Goal: Task Accomplishment & Management: Manage account settings

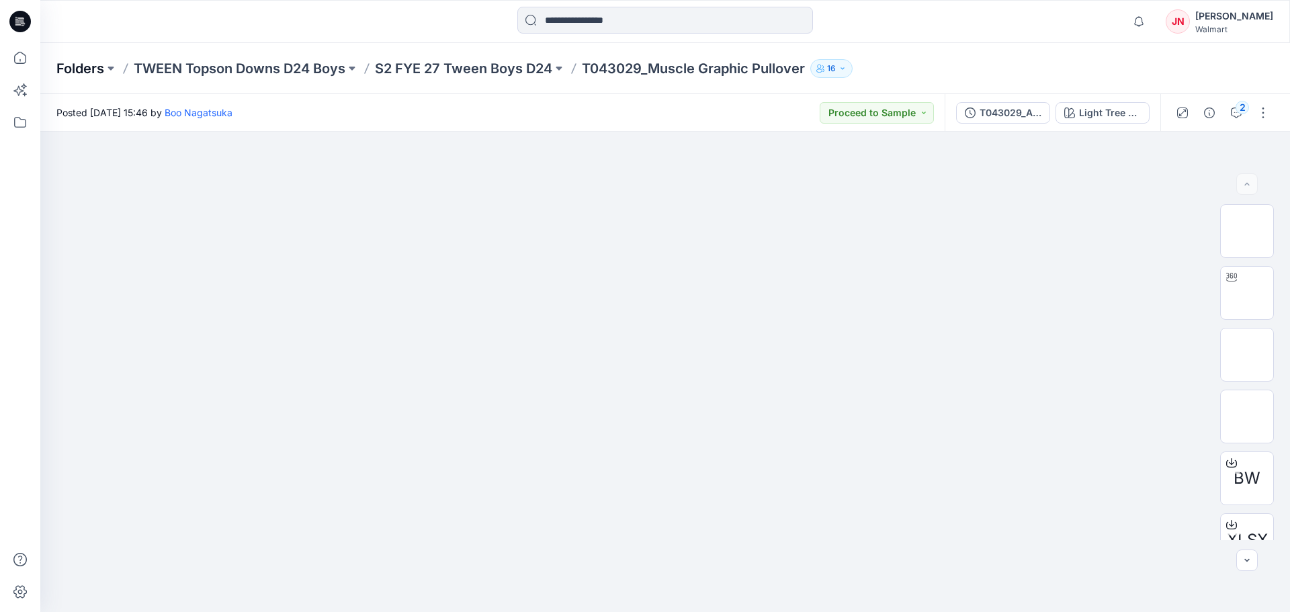
click at [91, 68] on p "Folders" at bounding box center [80, 68] width 48 height 19
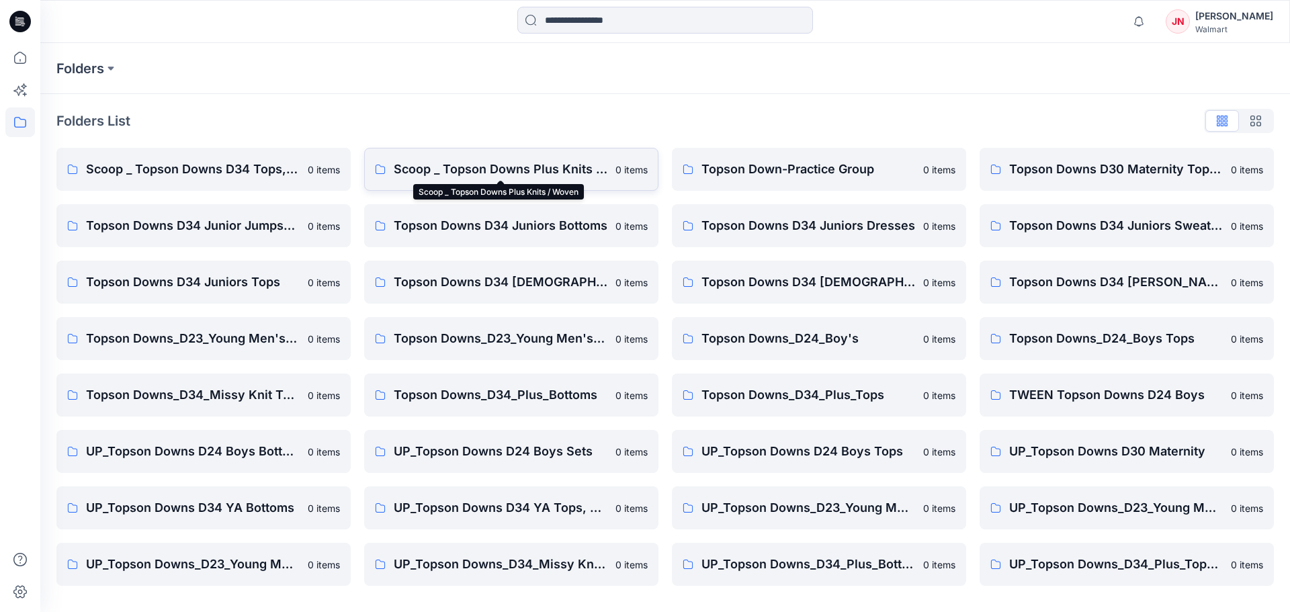
click at [414, 171] on p "Scoop _ Topson Downs Plus Knits / Woven" at bounding box center [501, 169] width 214 height 19
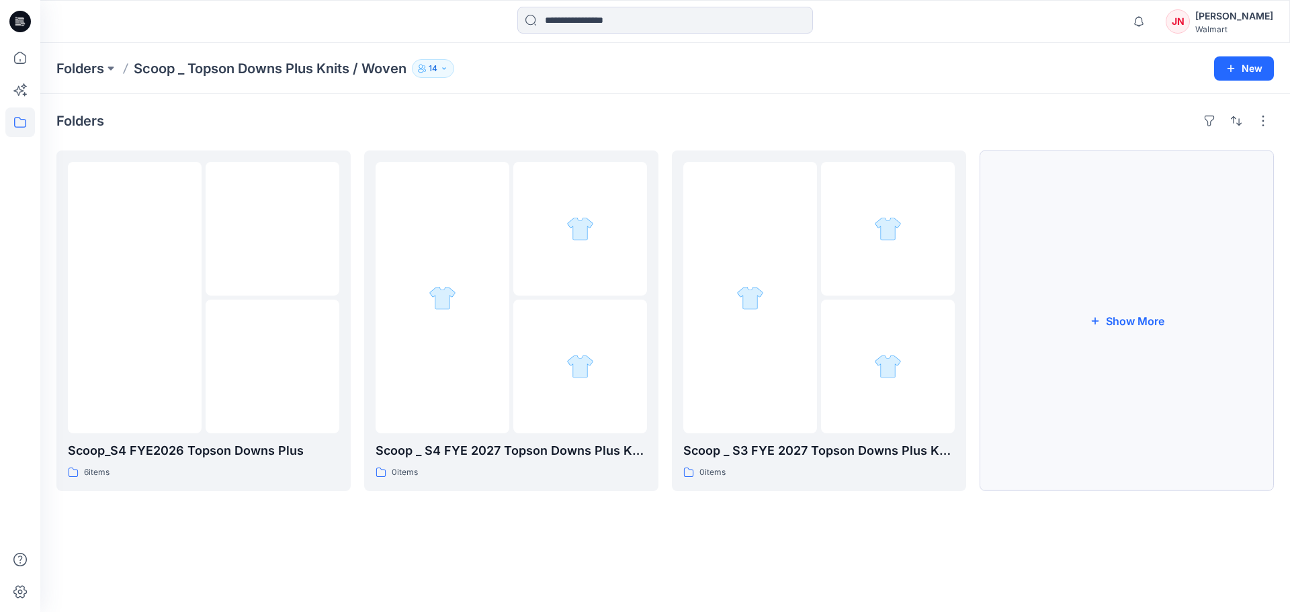
click at [1114, 427] on button "Show More" at bounding box center [1127, 320] width 294 height 341
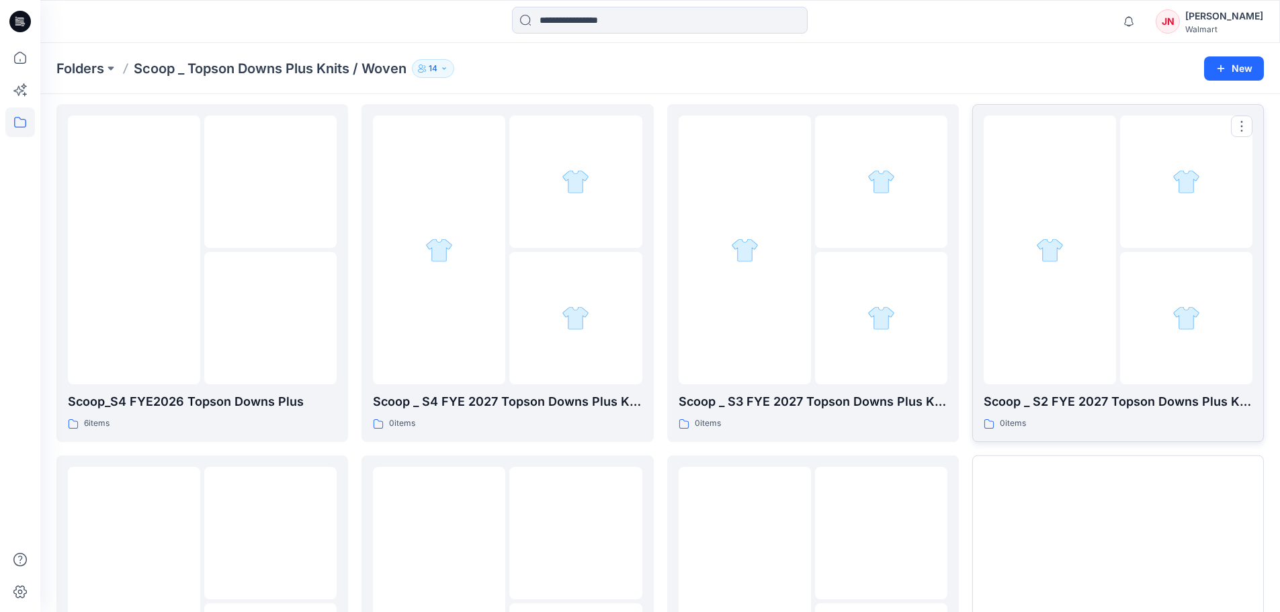
scroll to position [265, 0]
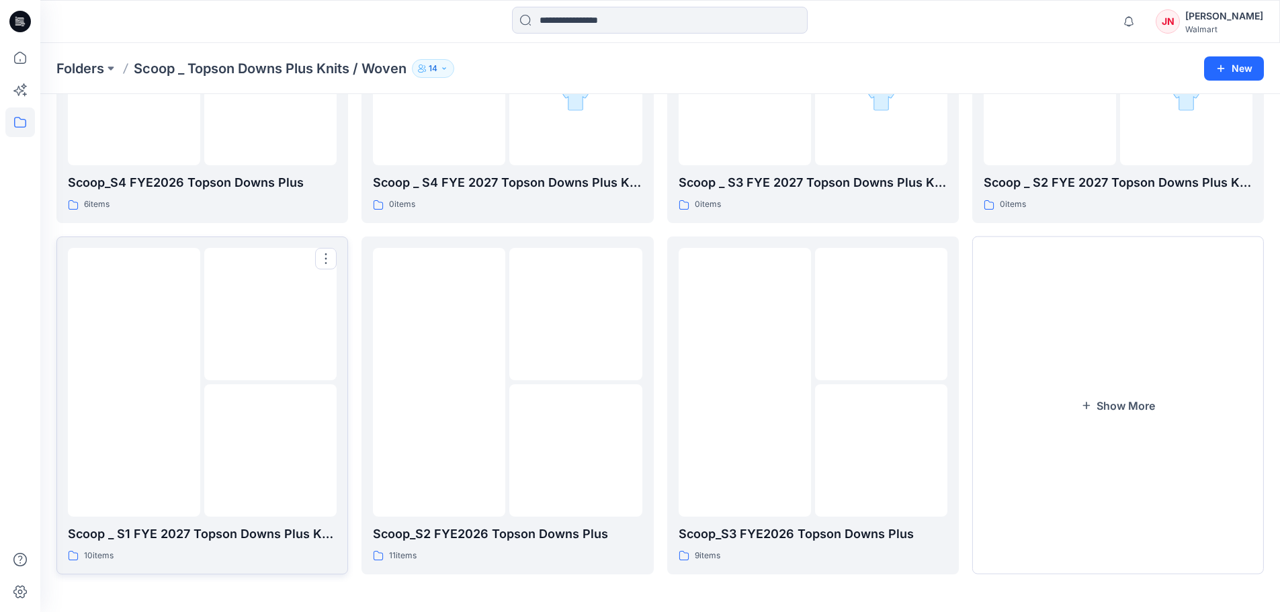
click at [271, 450] on img at bounding box center [271, 450] width 0 height 0
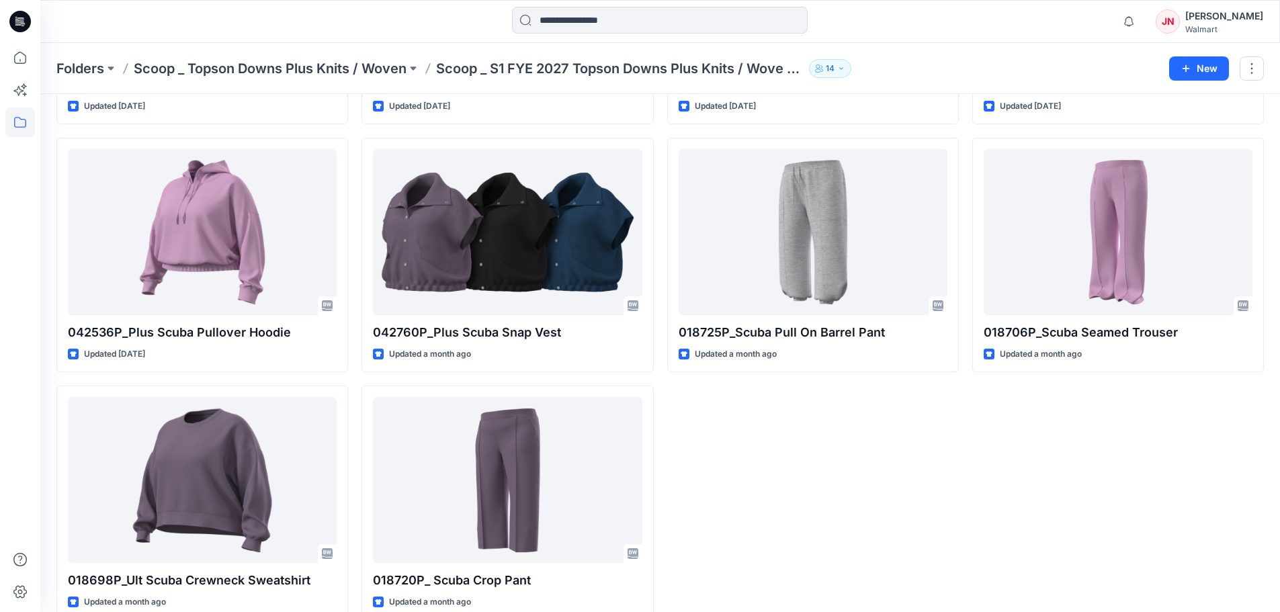
scroll to position [286, 0]
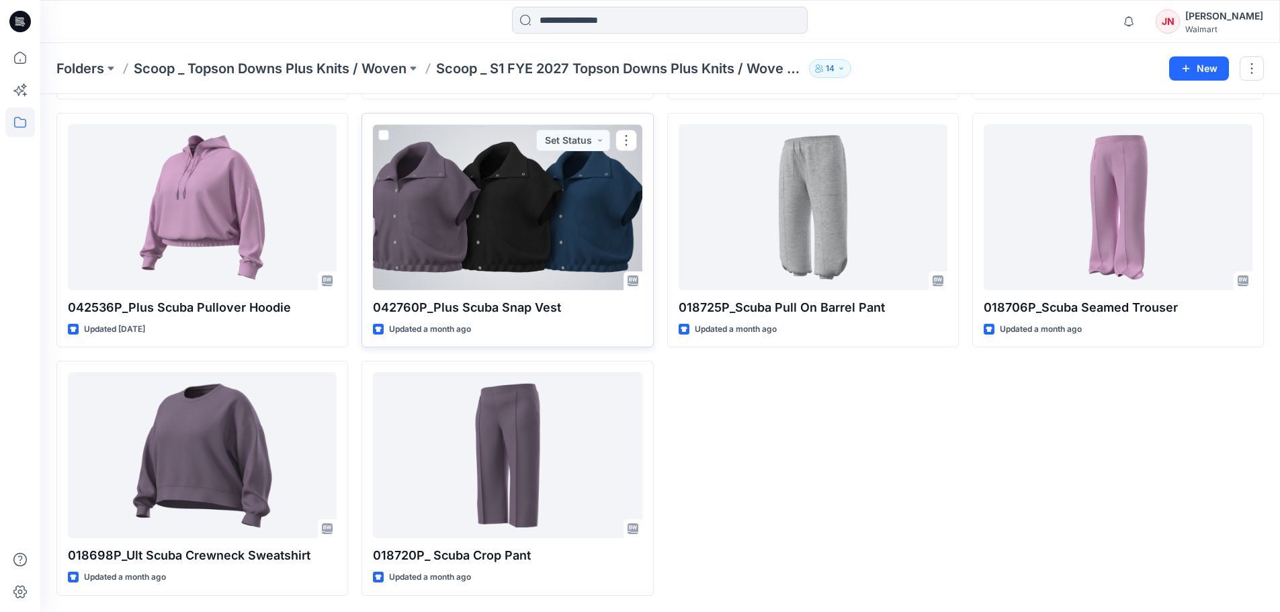
click at [492, 263] on div at bounding box center [507, 207] width 269 height 166
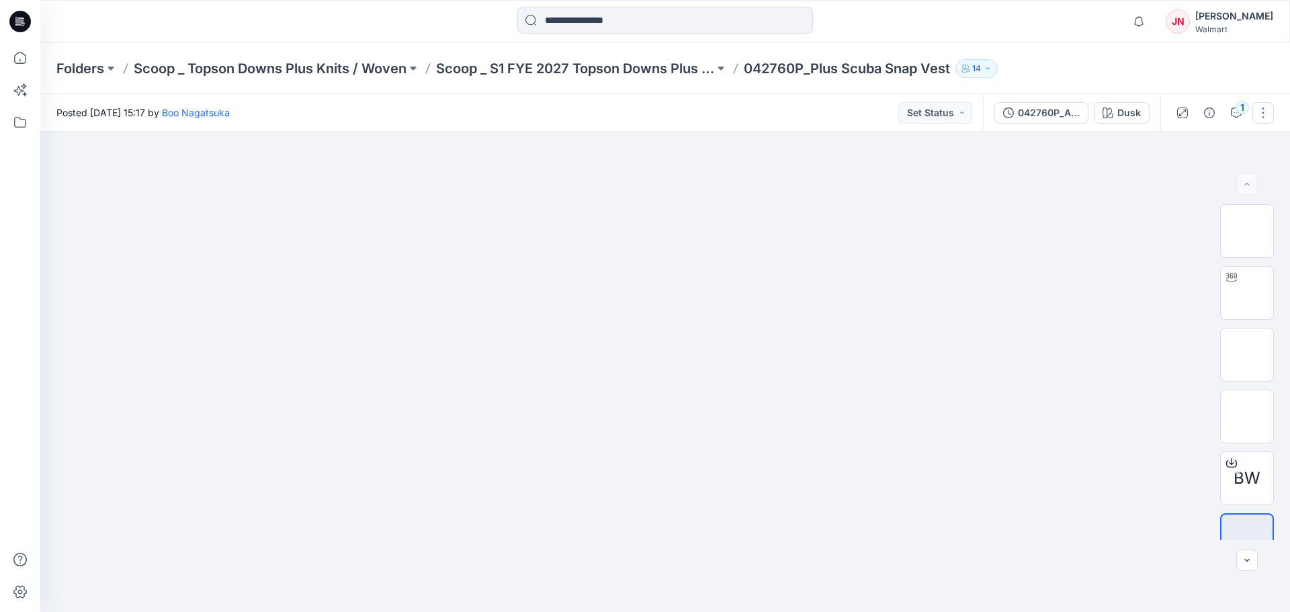
click at [1254, 115] on button "button" at bounding box center [1262, 112] width 21 height 21
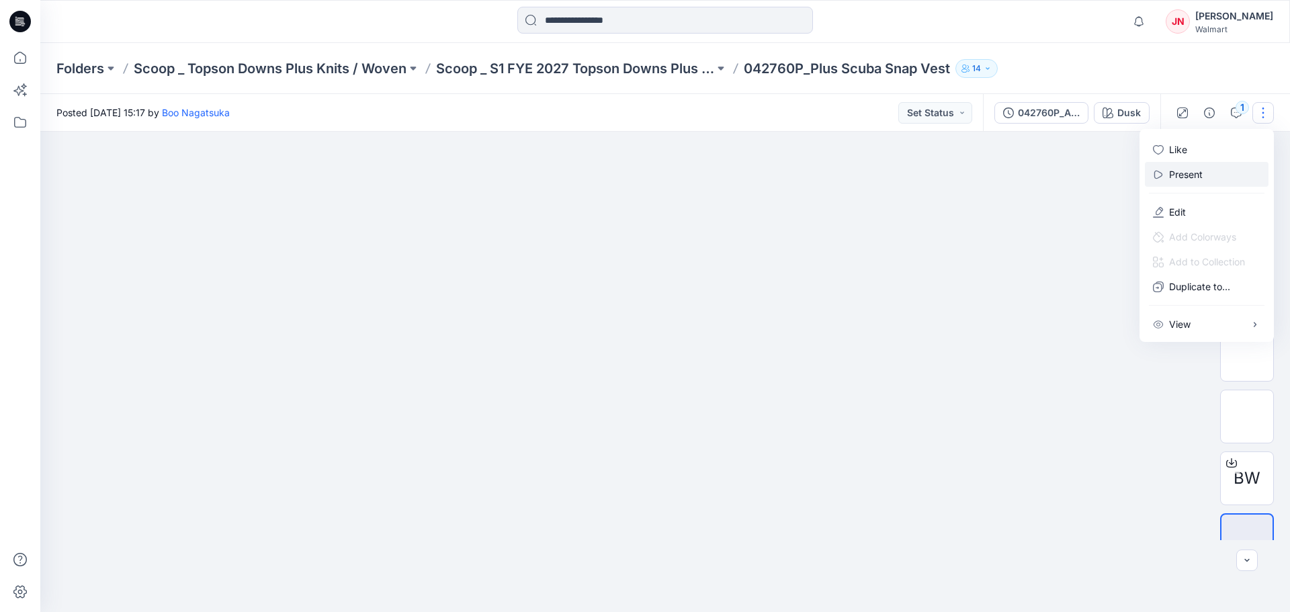
click at [1210, 171] on button "Present" at bounding box center [1207, 174] width 124 height 25
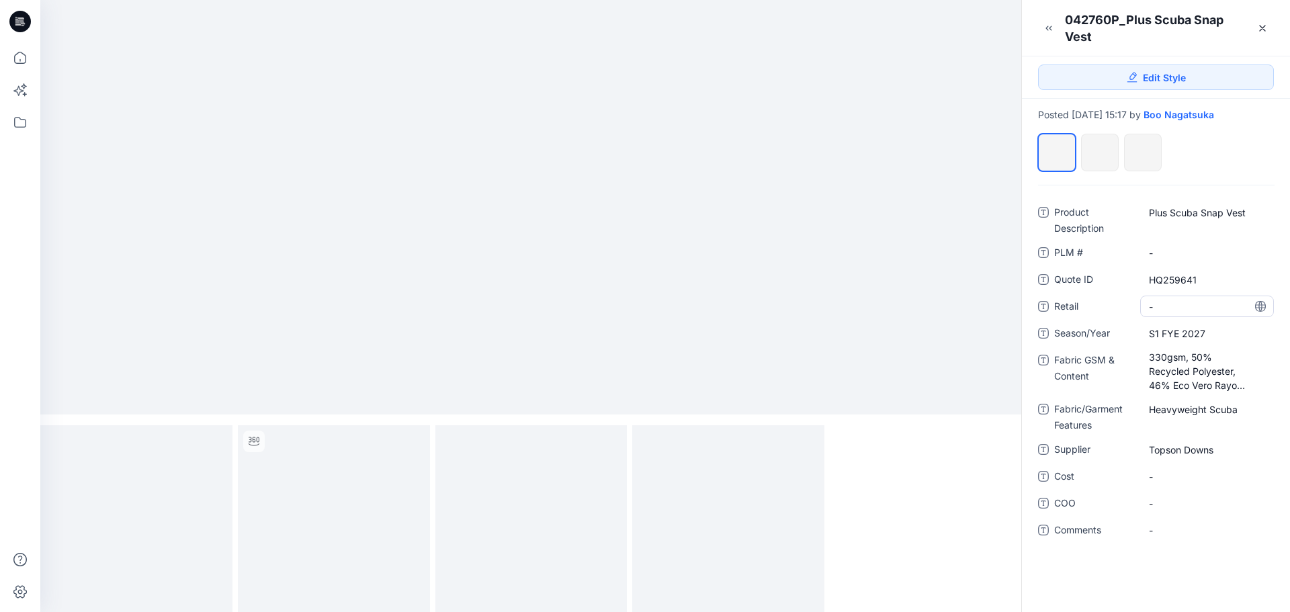
click at [1170, 307] on span "-" at bounding box center [1207, 307] width 116 height 14
type textarea "******"
click at [1166, 482] on span "-" at bounding box center [1207, 477] width 116 height 14
type textarea "******"
click at [1173, 507] on span "-" at bounding box center [1207, 503] width 116 height 14
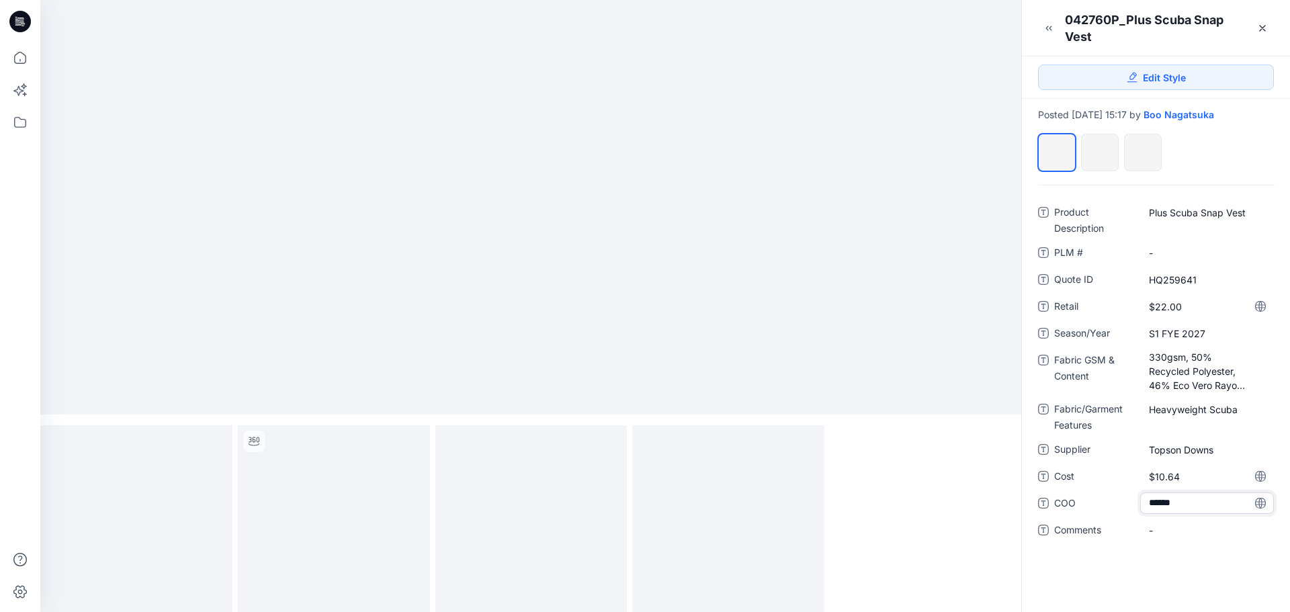
type textarea "*******"
click at [1085, 558] on div "Product Description Plus Scuba Snap Vest PLM # - Quote ID HQ259641 Retail $22.0…" at bounding box center [1156, 398] width 268 height 427
click at [1169, 506] on span "Viernam" at bounding box center [1207, 503] width 116 height 14
type textarea "*******"
click at [1169, 589] on div "Product Description Plus Scuba Snap Vest PLM # - Quote ID HQ259641 Retail $22.0…" at bounding box center [1156, 398] width 268 height 427
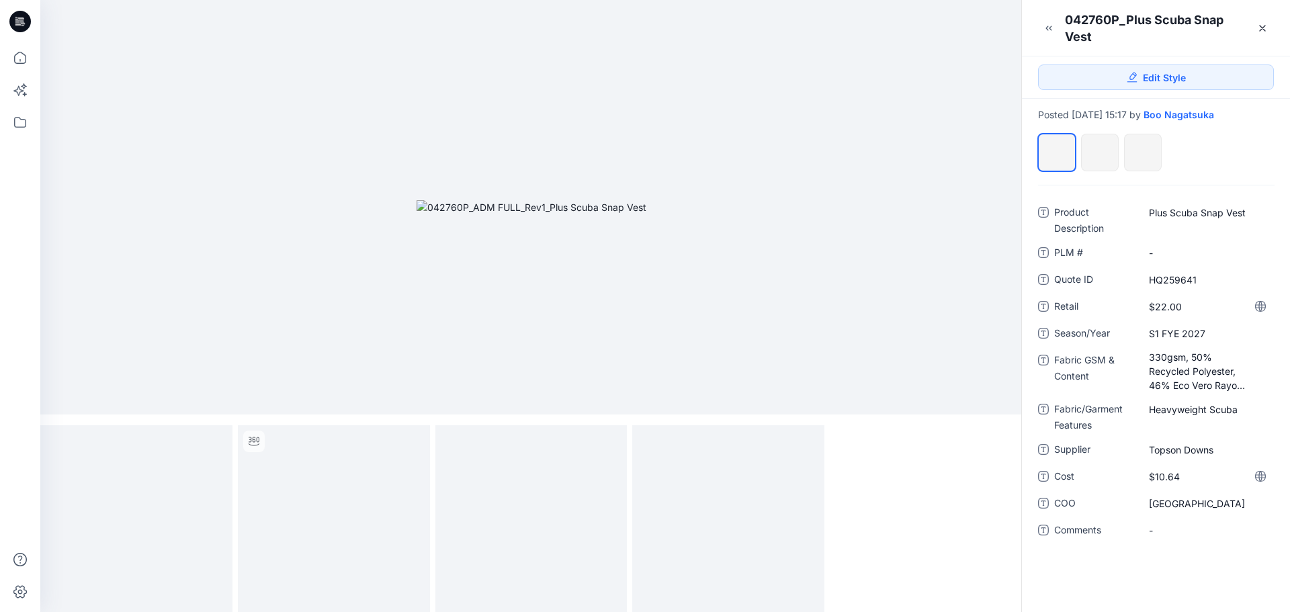
click at [1077, 576] on div "Product Description Plus Scuba Snap Vest PLM # - Quote ID HQ259641 Retail $22.0…" at bounding box center [1156, 398] width 268 height 427
click at [1262, 30] on icon at bounding box center [1262, 28] width 11 height 11
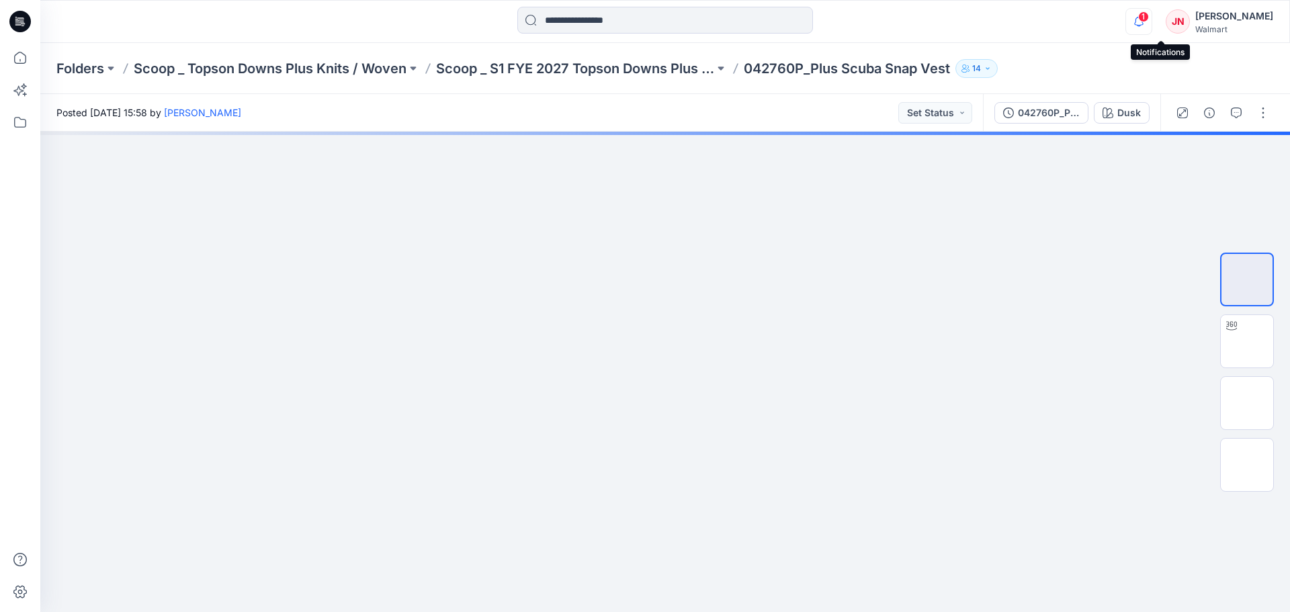
click at [1152, 24] on icon "button" at bounding box center [1139, 21] width 26 height 27
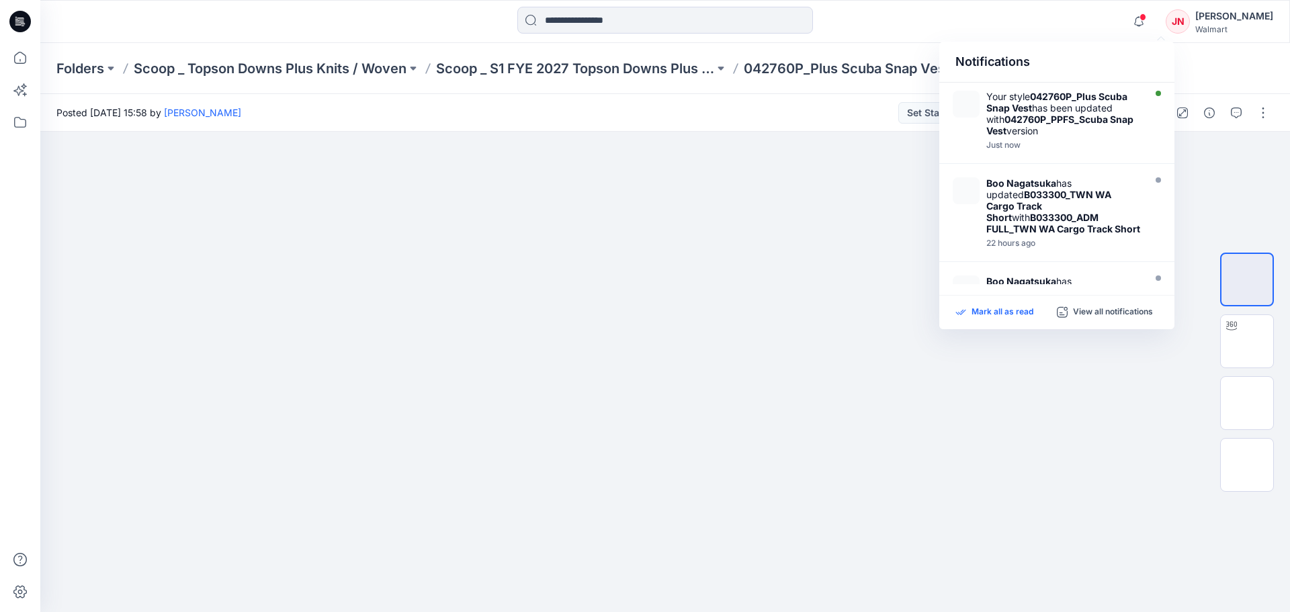
click at [998, 316] on p "Mark all as read" at bounding box center [1002, 312] width 62 height 12
click at [845, 71] on p "042760P_Plus Scuba Snap Vest" at bounding box center [847, 68] width 206 height 19
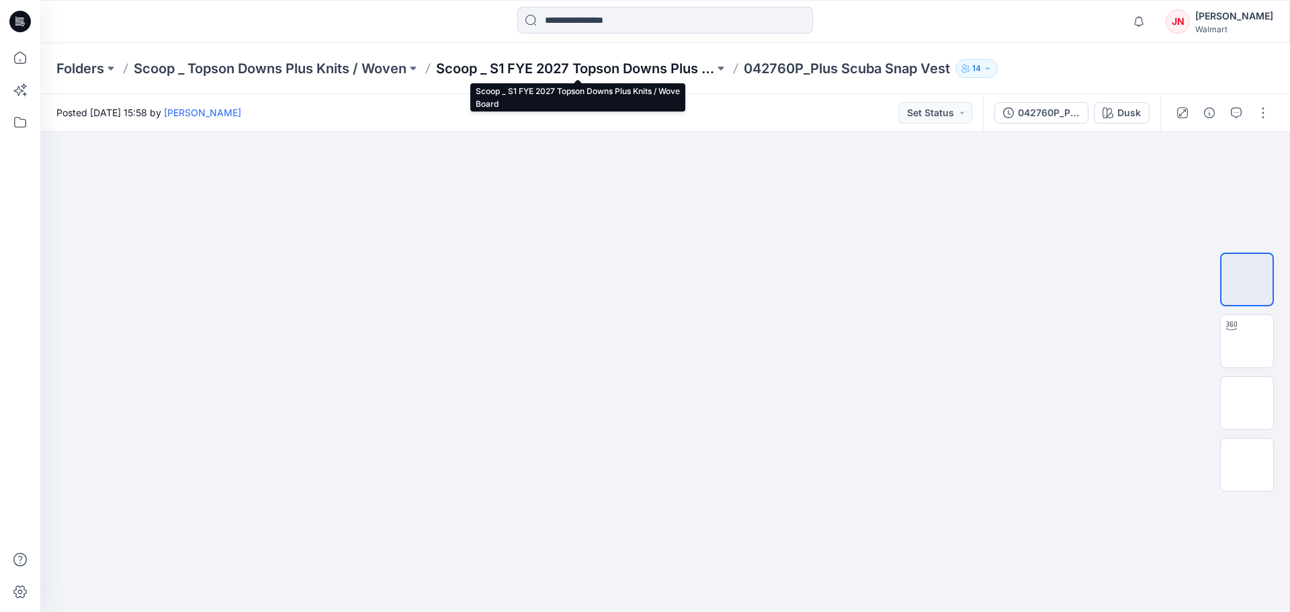
click at [621, 69] on p "Scoop _ S1 FYE 2027 Topson Downs Plus Knits / Wove Board" at bounding box center [575, 68] width 278 height 19
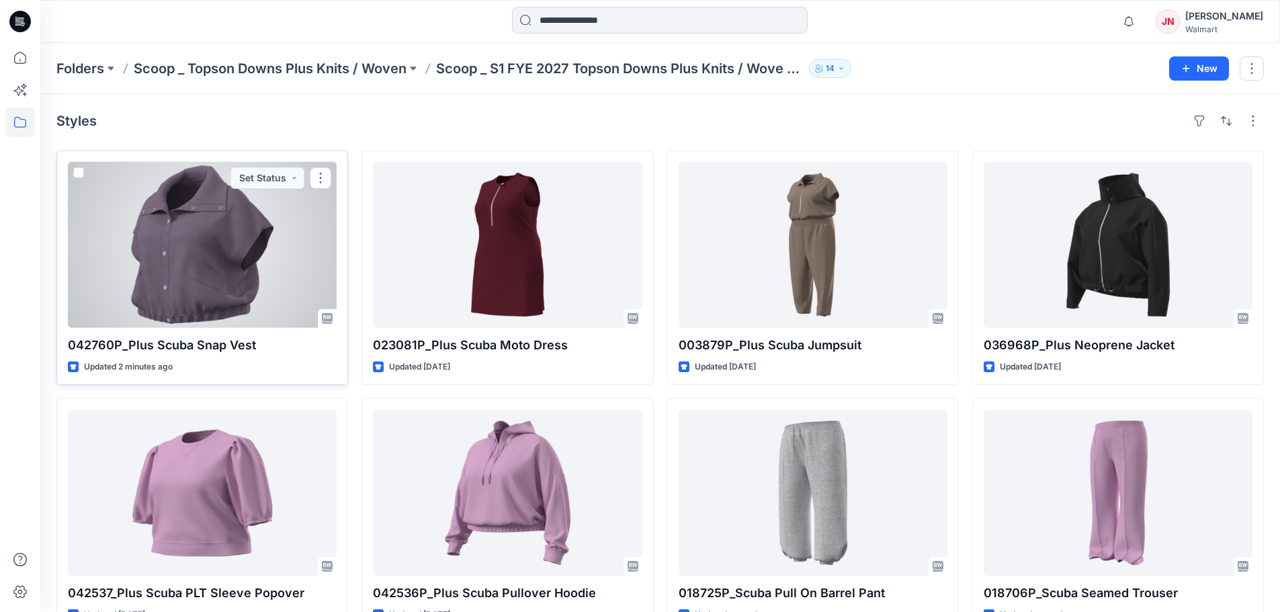
click at [266, 185] on button "Set Status" at bounding box center [267, 177] width 74 height 21
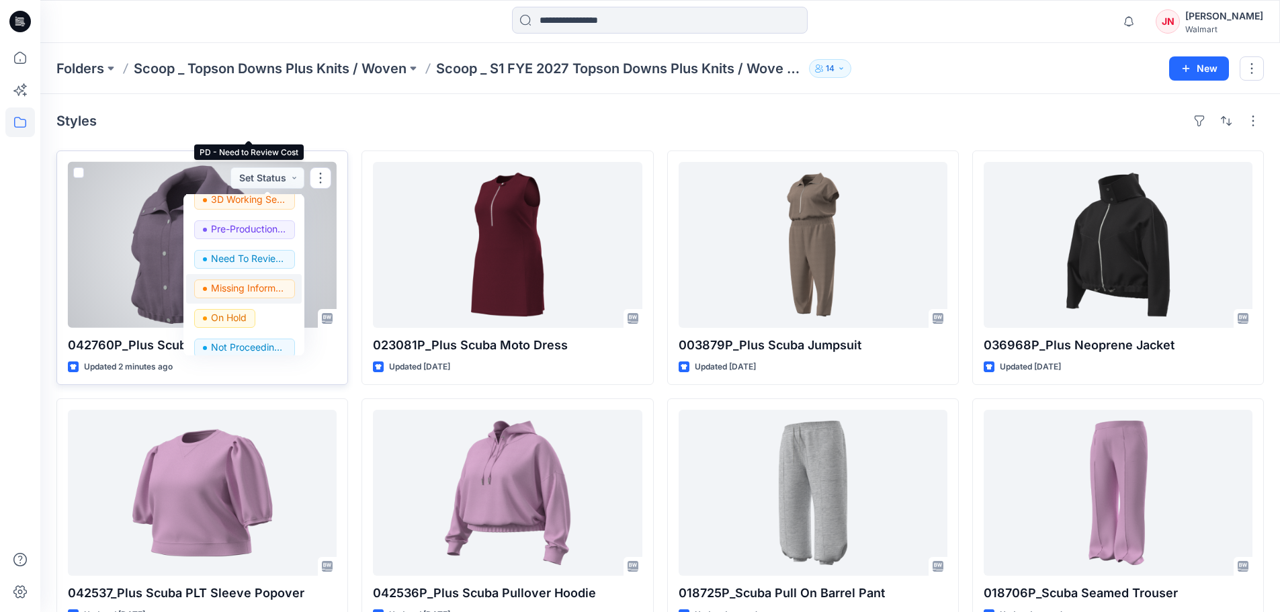
scroll to position [169, 0]
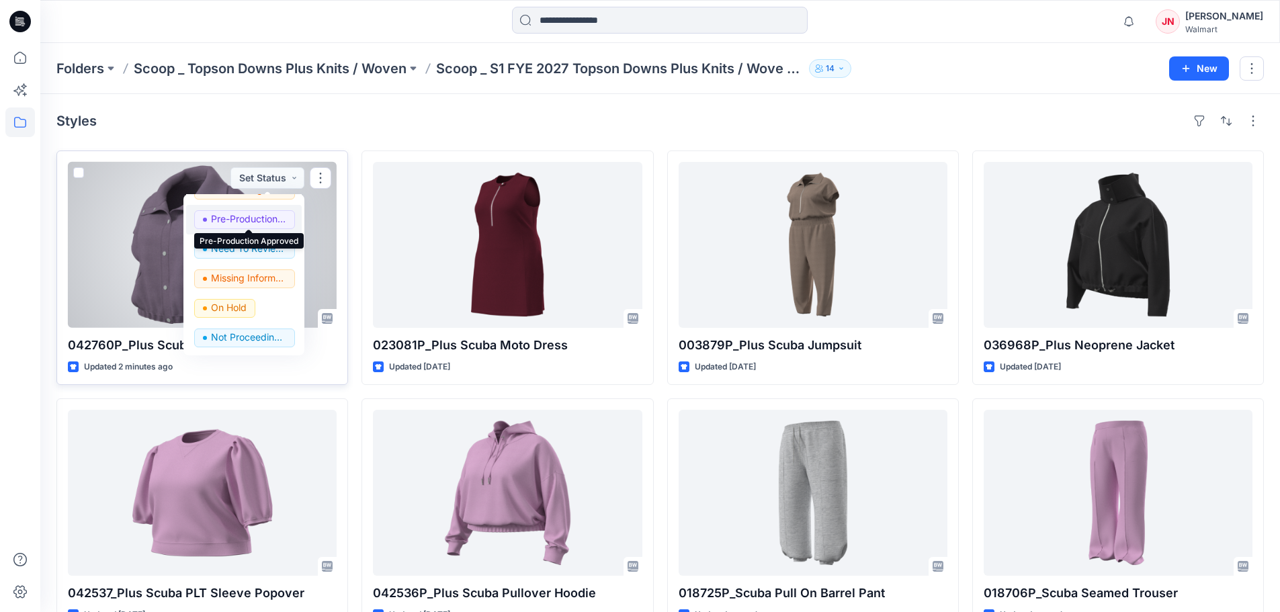
click at [219, 221] on p "Pre-Production Approved" at bounding box center [248, 218] width 75 height 17
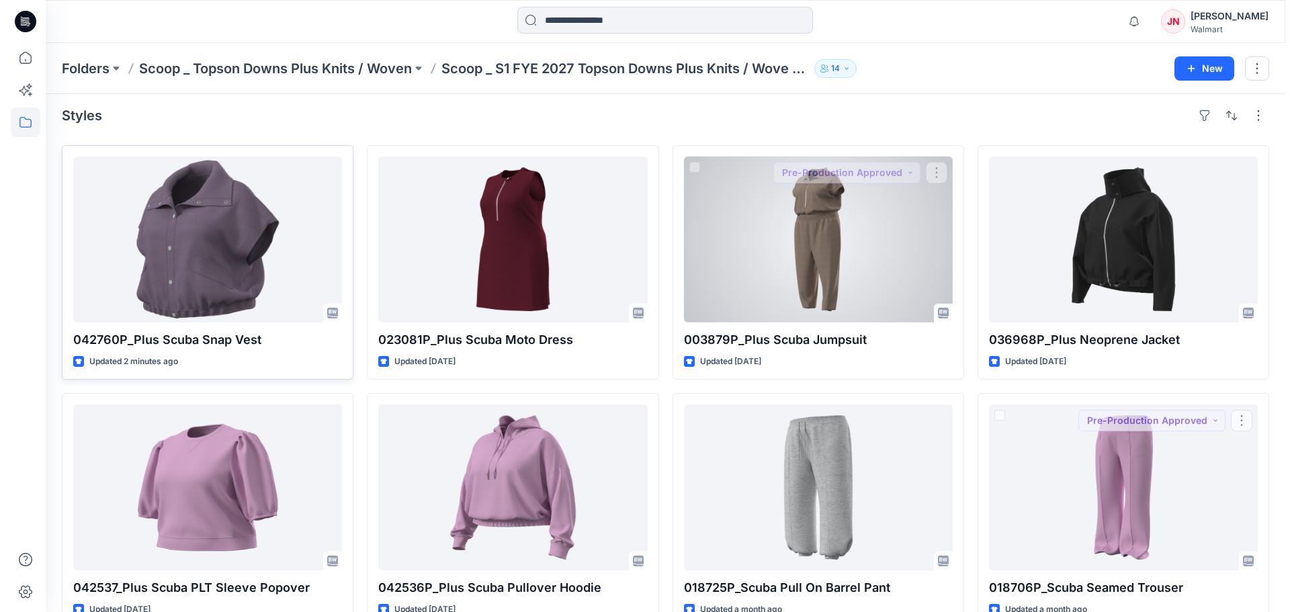
scroll to position [0, 0]
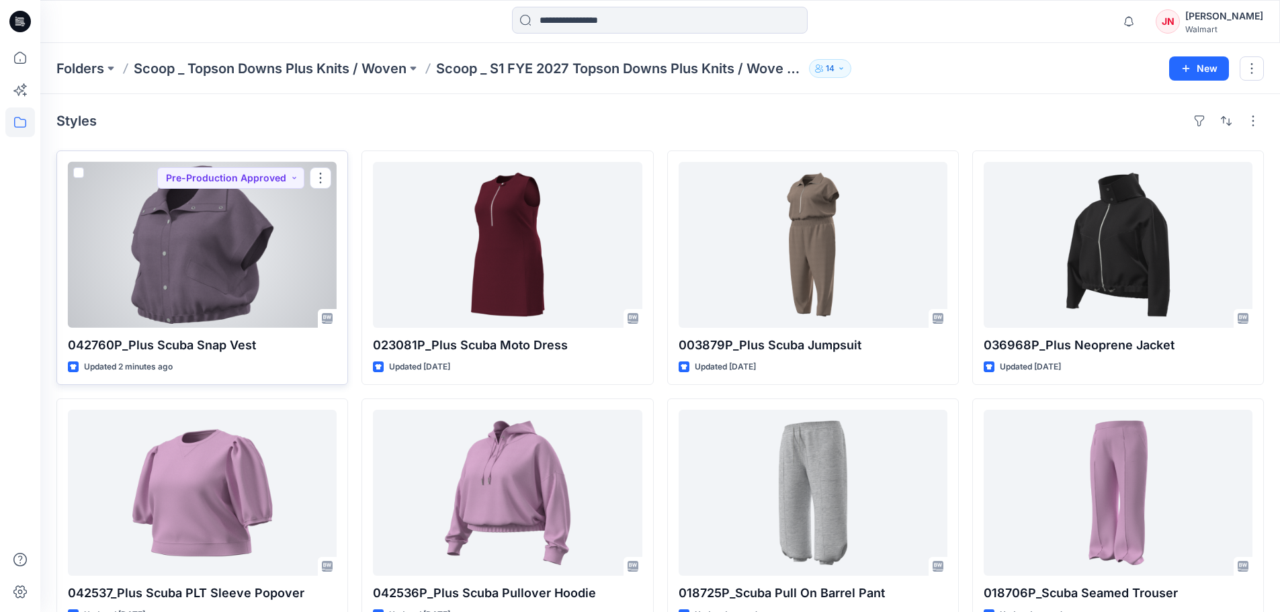
click at [298, 279] on div at bounding box center [202, 245] width 269 height 166
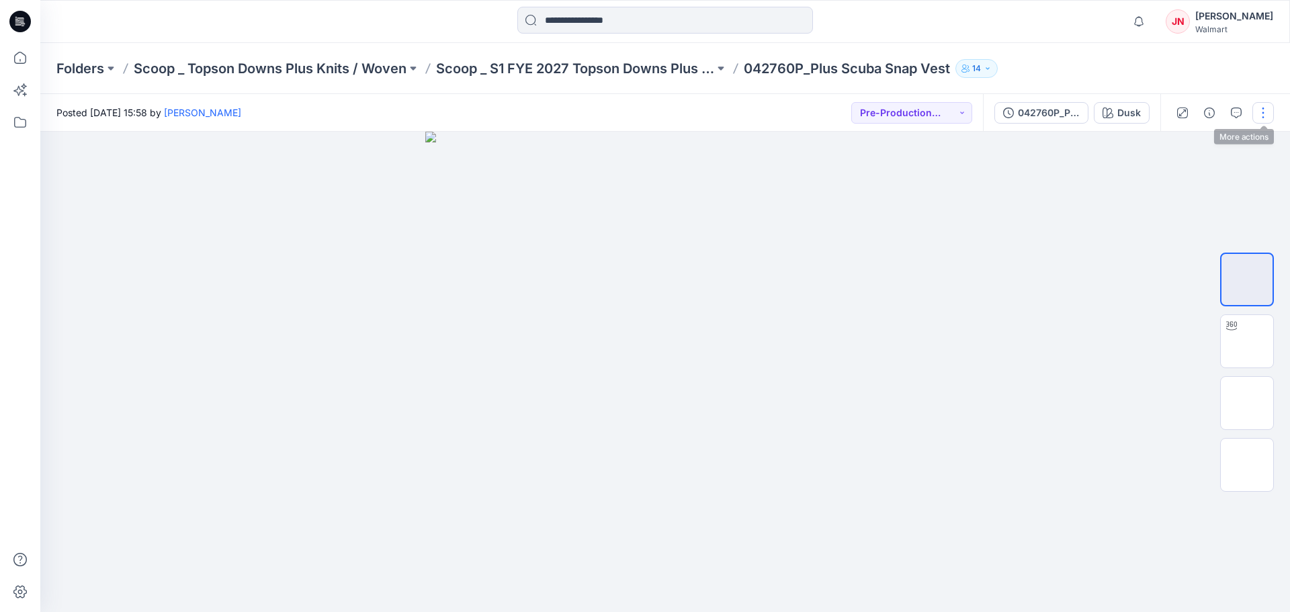
click at [1263, 112] on button "button" at bounding box center [1262, 112] width 21 height 21
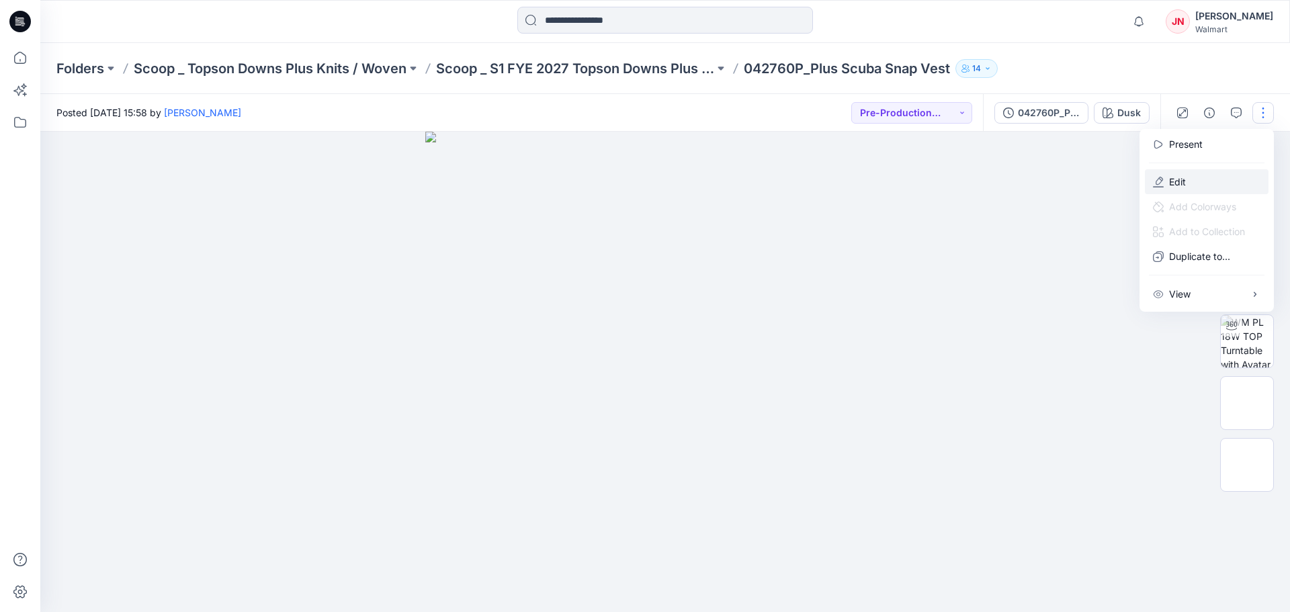
click at [1176, 180] on p "Edit" at bounding box center [1177, 182] width 17 height 14
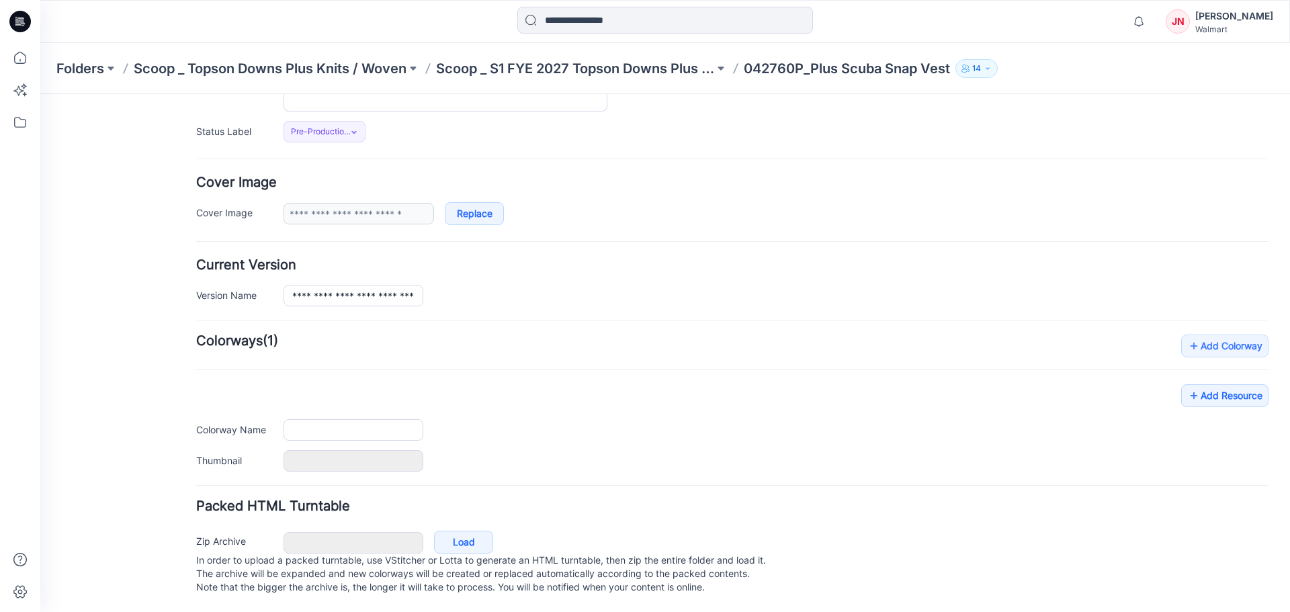
type input "**********"
type input "****"
type input "**********"
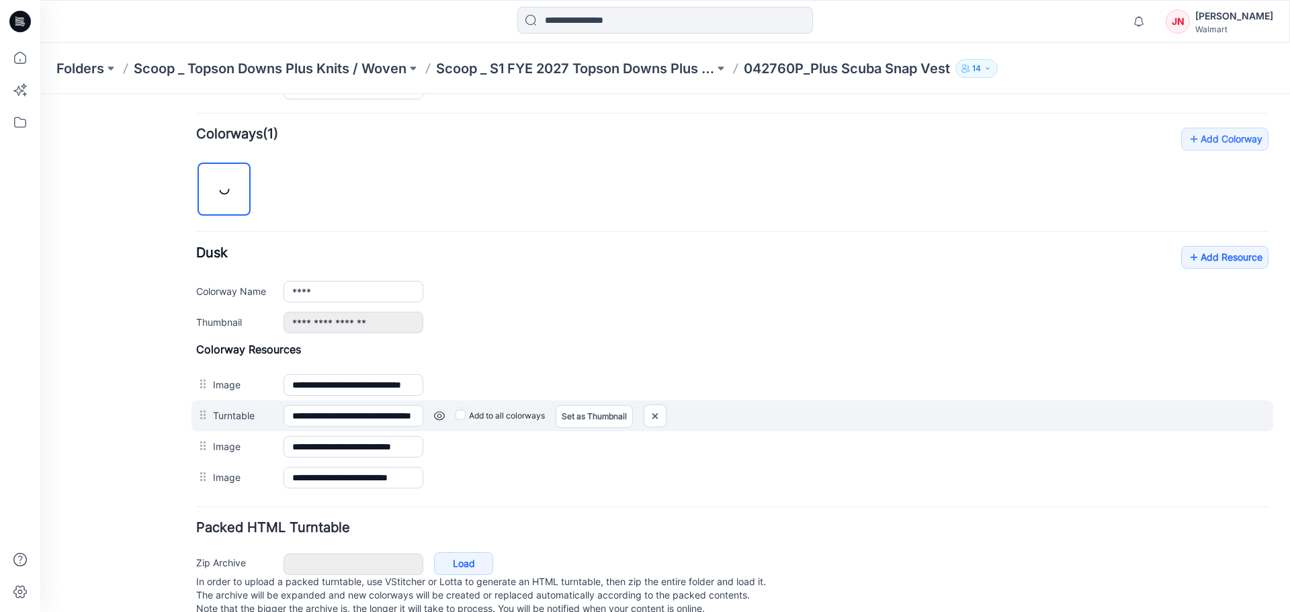
scroll to position [394, 0]
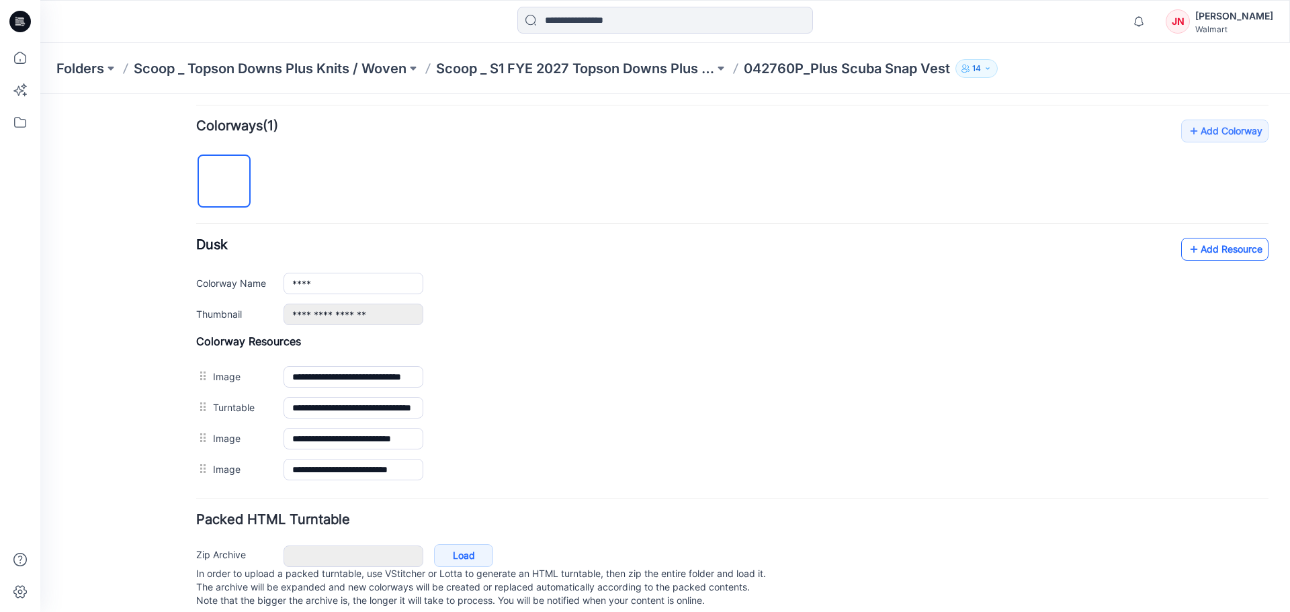
click at [1200, 254] on link "Add Resource" at bounding box center [1224, 249] width 87 height 23
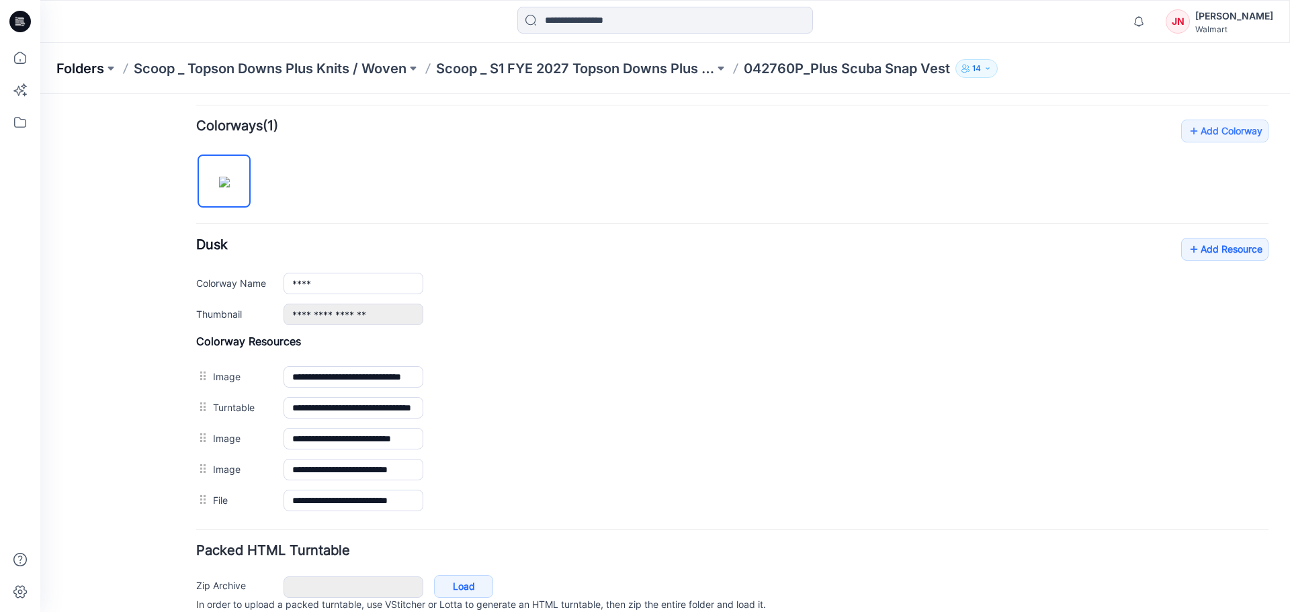
click at [84, 72] on p "Folders" at bounding box center [80, 68] width 48 height 19
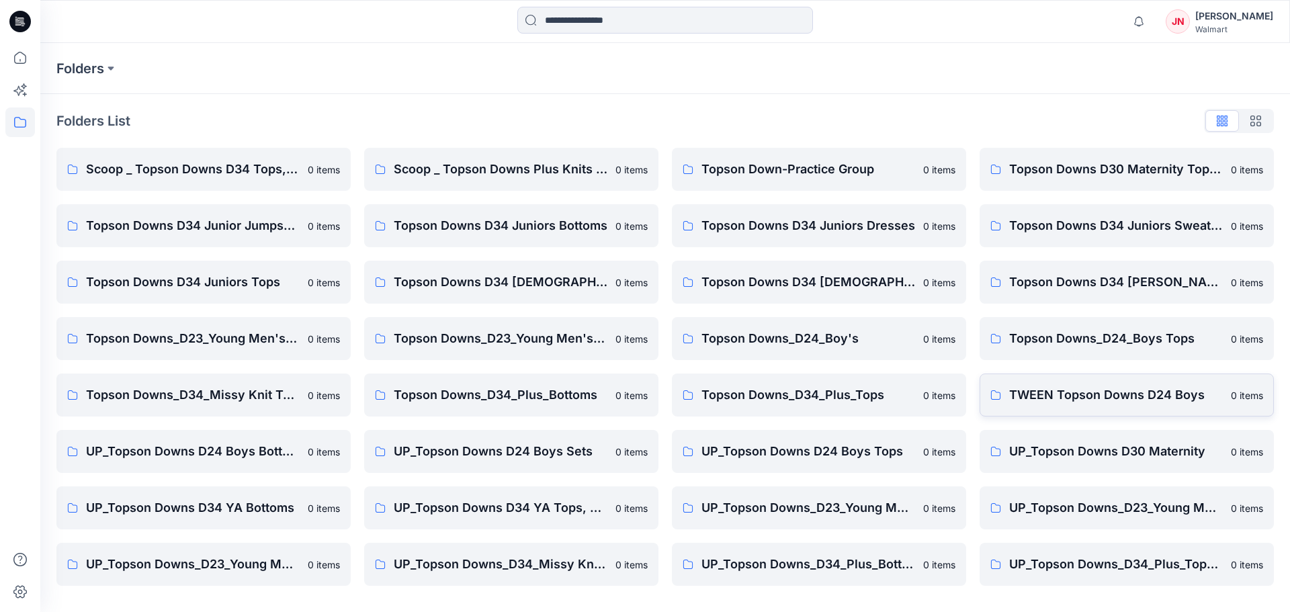
click at [1033, 388] on p "TWEEN Topson Downs D24 Boys" at bounding box center [1116, 395] width 214 height 19
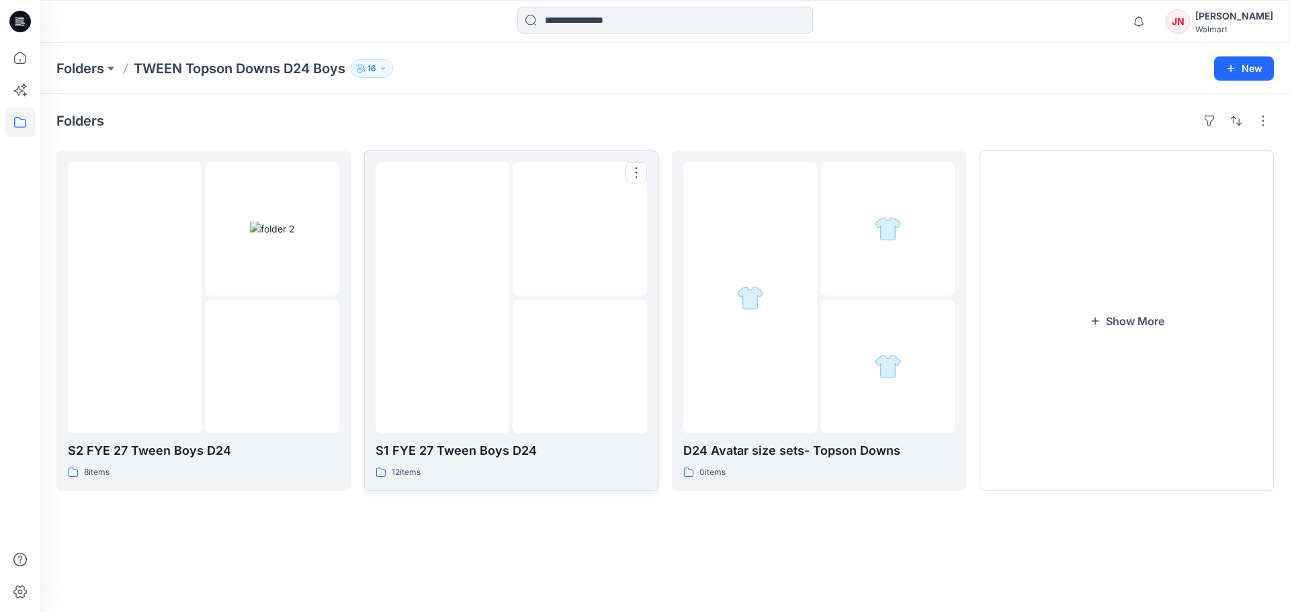
click at [534, 458] on p "S1 FYE 27 Tween Boys D24" at bounding box center [511, 450] width 271 height 19
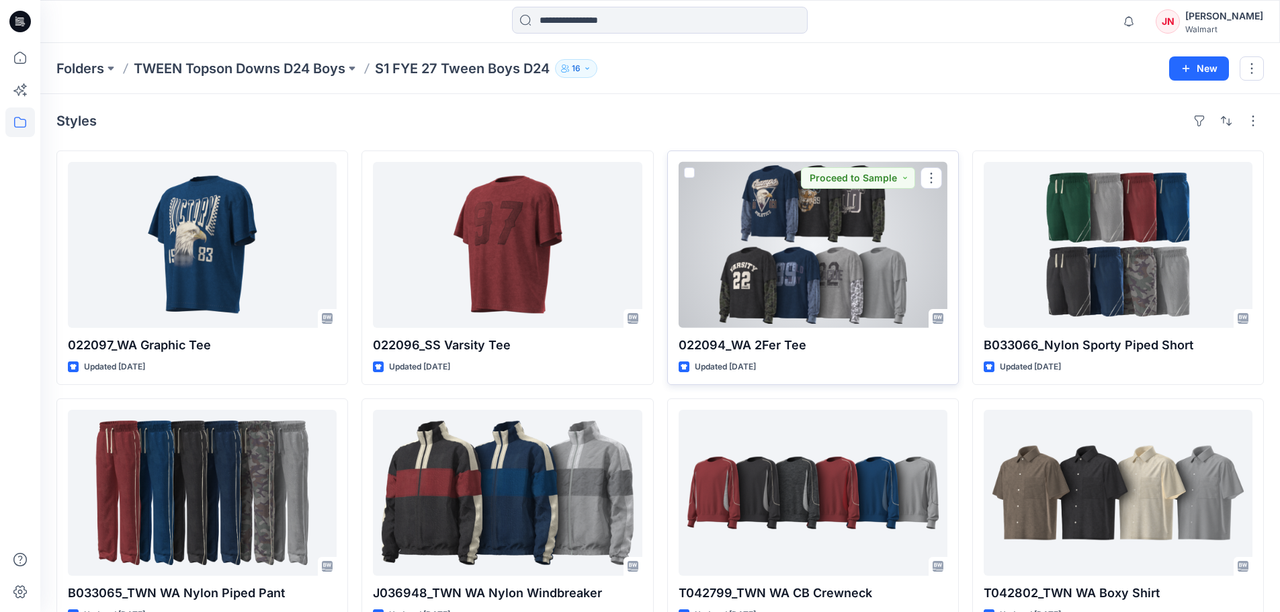
click at [722, 304] on div at bounding box center [813, 245] width 269 height 166
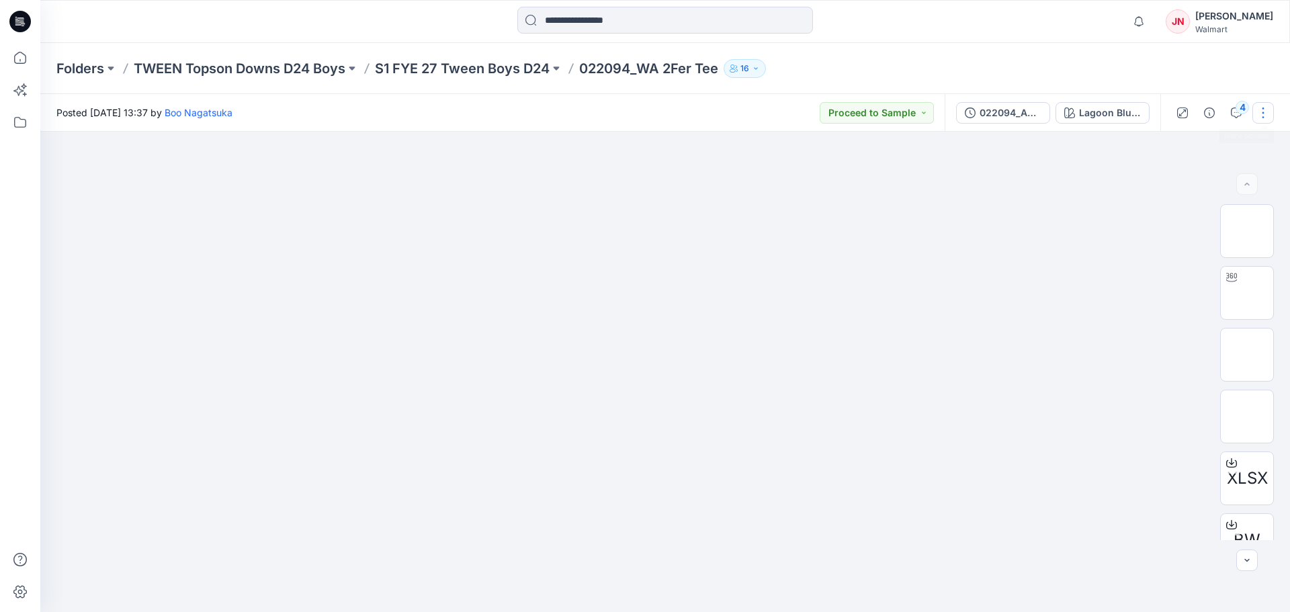
click at [1260, 106] on button "button" at bounding box center [1262, 112] width 21 height 21
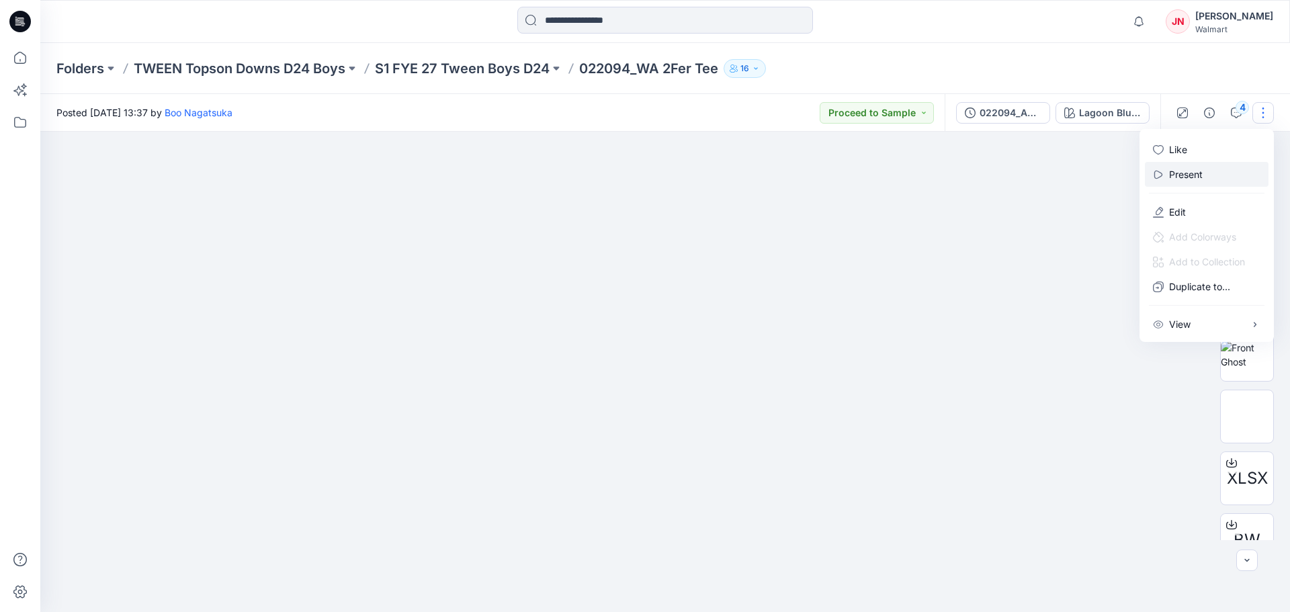
click at [1222, 165] on button "Present" at bounding box center [1207, 174] width 124 height 25
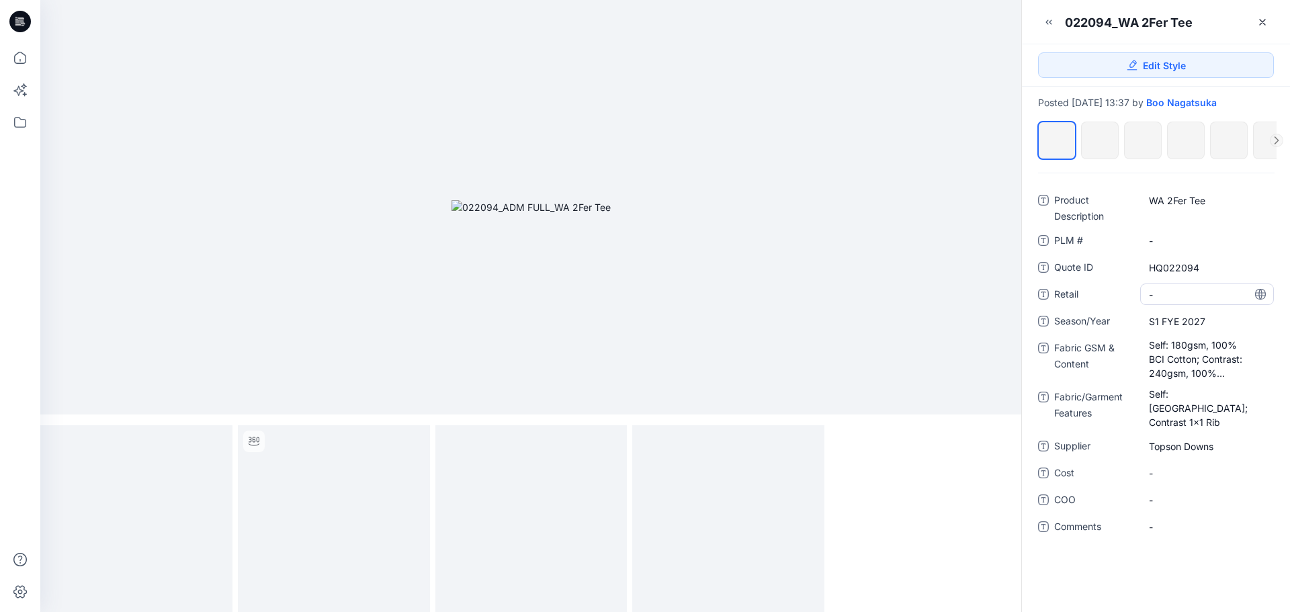
click at [1162, 297] on span "-" at bounding box center [1207, 295] width 116 height 14
type textarea "******"
click at [1180, 466] on span "-" at bounding box center [1207, 473] width 116 height 14
type textarea "*****"
click at [1165, 494] on span "-" at bounding box center [1207, 500] width 116 height 14
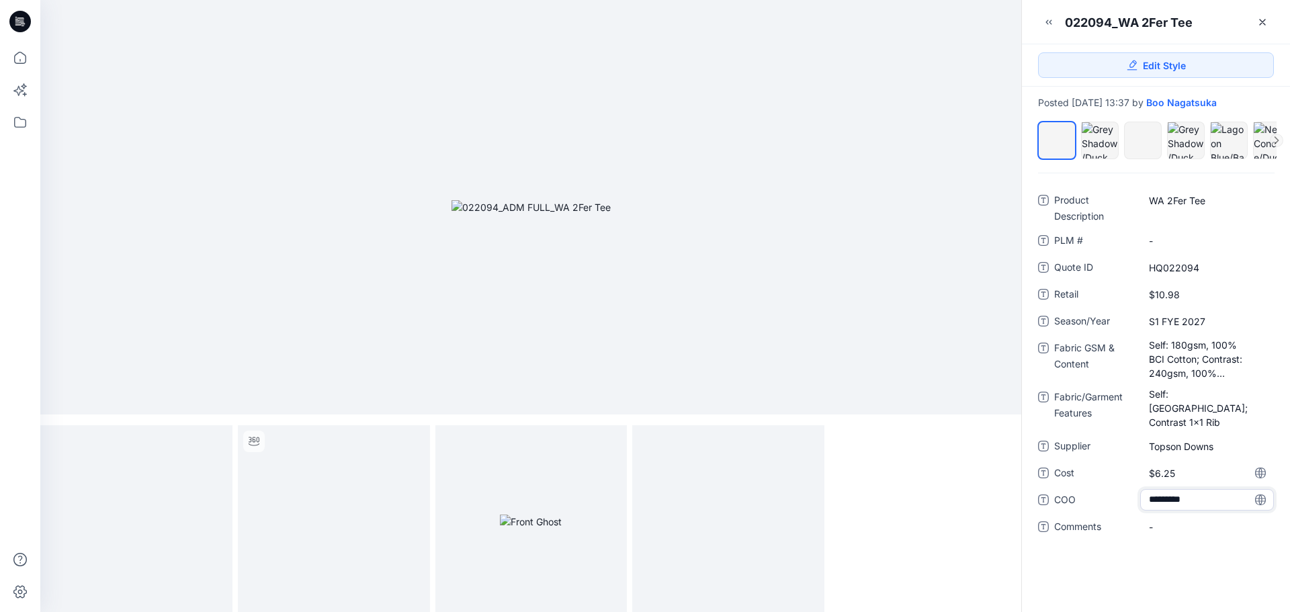
type textarea "**********"
click at [1157, 548] on div "**********" at bounding box center [1156, 392] width 268 height 439
click at [1187, 392] on Features "Self: [GEOGRAPHIC_DATA]; Contrast 1x1 Rib" at bounding box center [1207, 408] width 116 height 42
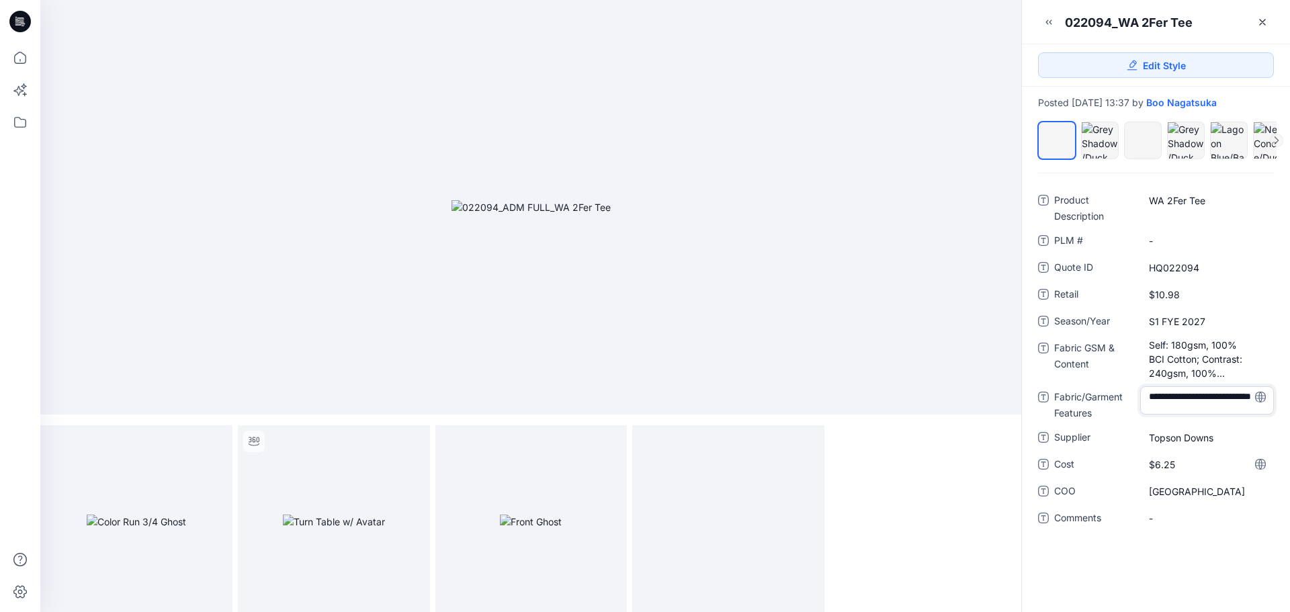
scroll to position [3, 0]
type textarea "**********"
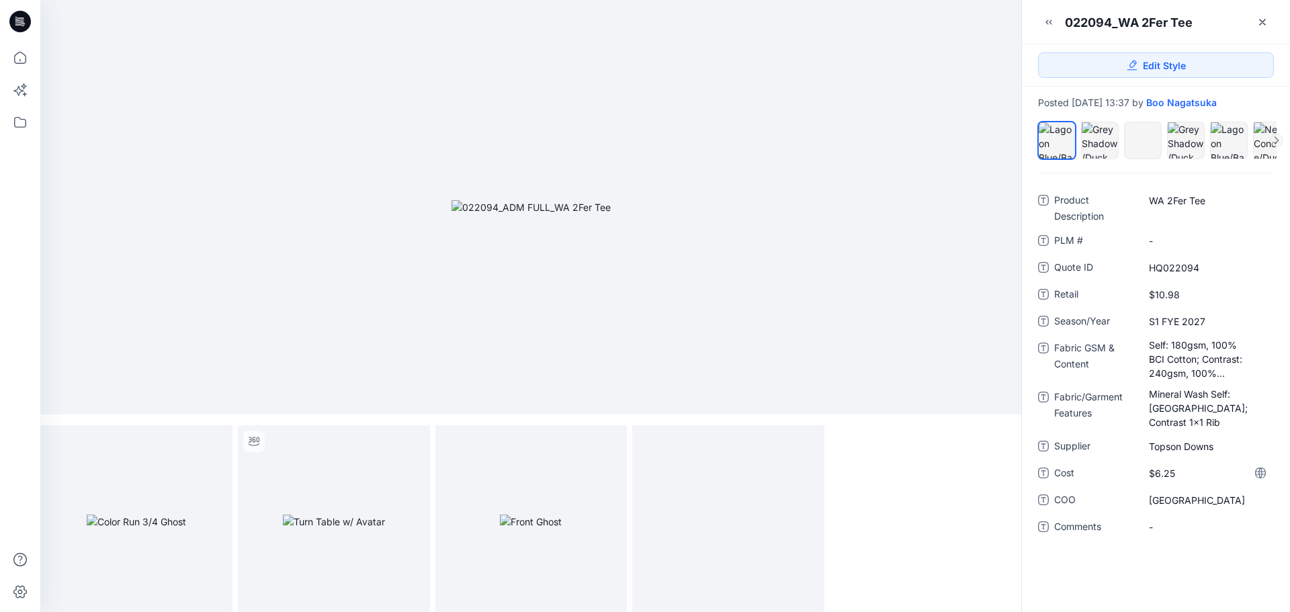
click at [1127, 550] on div "Product Description WA 2Fer Tee PLM # - Quote ID HQ022094 Retail $10.98 Season/…" at bounding box center [1156, 392] width 268 height 439
click at [1238, 370] on Content "Self: 180gsm, 100% BCI Cotton; Contrast: 240gsm, 100% Cotton" at bounding box center [1207, 359] width 116 height 42
click at [1213, 359] on Content "Self: 180gsm, 100% BCI Cotton; Contrast: 240gsm, 100% Cotton" at bounding box center [1207, 359] width 116 height 42
click at [1247, 361] on textarea "**********" at bounding box center [1207, 358] width 134 height 42
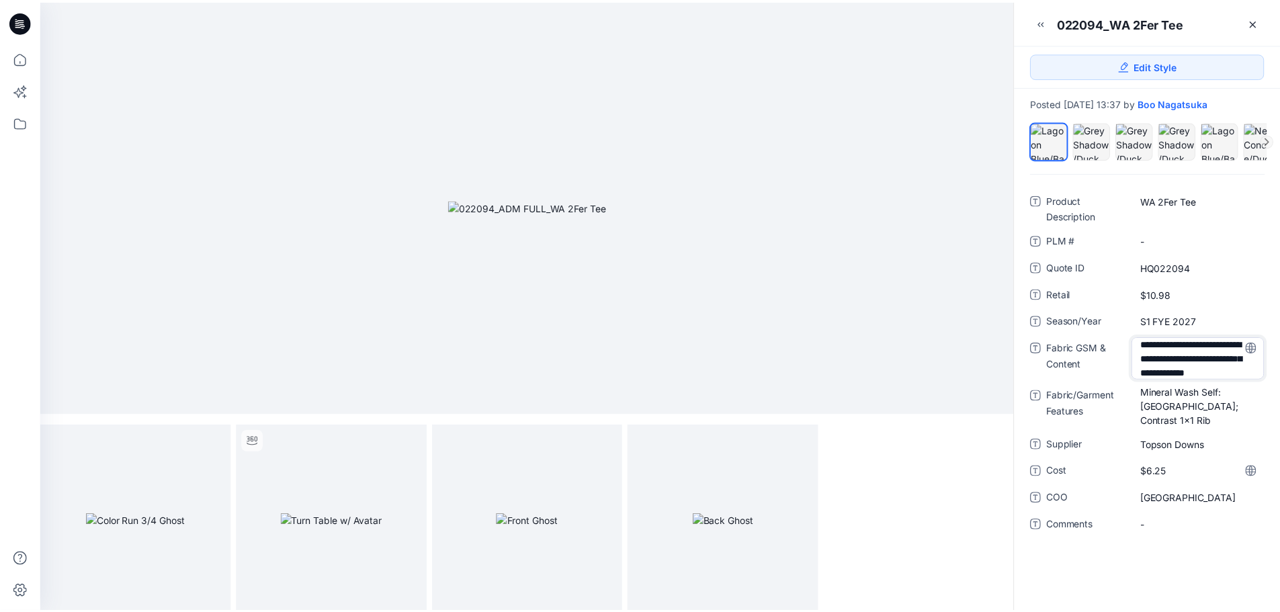
scroll to position [18, 0]
click at [1217, 371] on textarea "**********" at bounding box center [1207, 358] width 134 height 42
type textarea "**********"
click at [1133, 560] on div "Product Description WA 2Fer Tee PLM # - Quote ID HQ022094 Retail $10.98 Season/…" at bounding box center [1156, 392] width 268 height 439
click at [1266, 16] on link at bounding box center [1262, 21] width 21 height 21
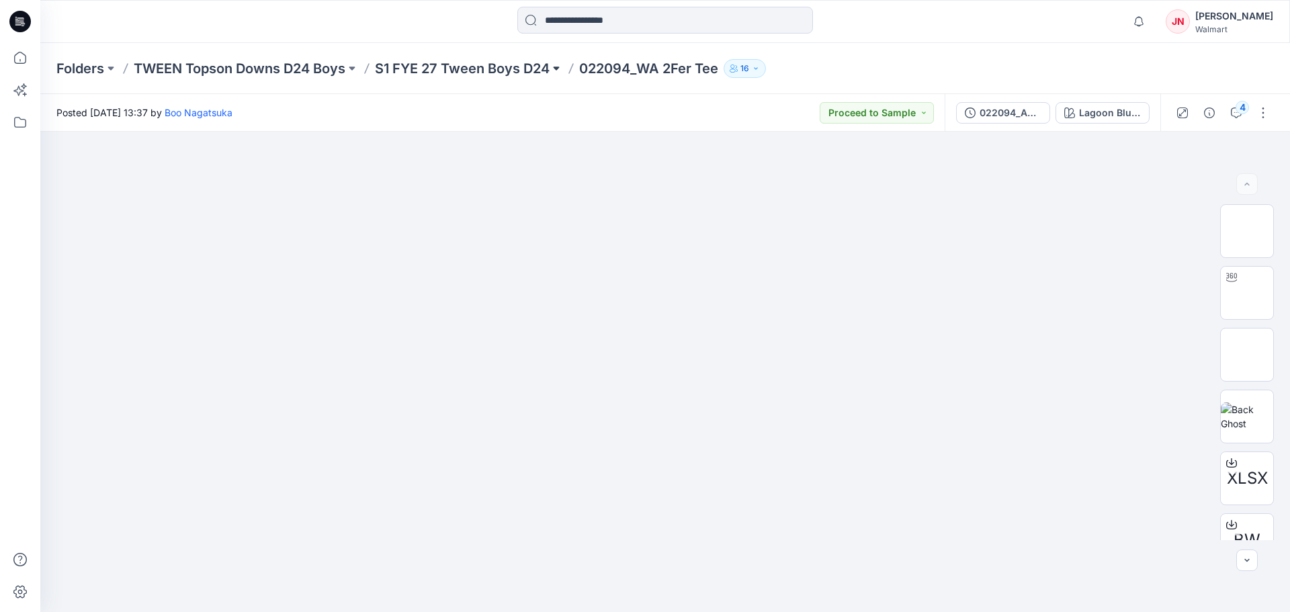
click at [560, 71] on button at bounding box center [556, 68] width 13 height 19
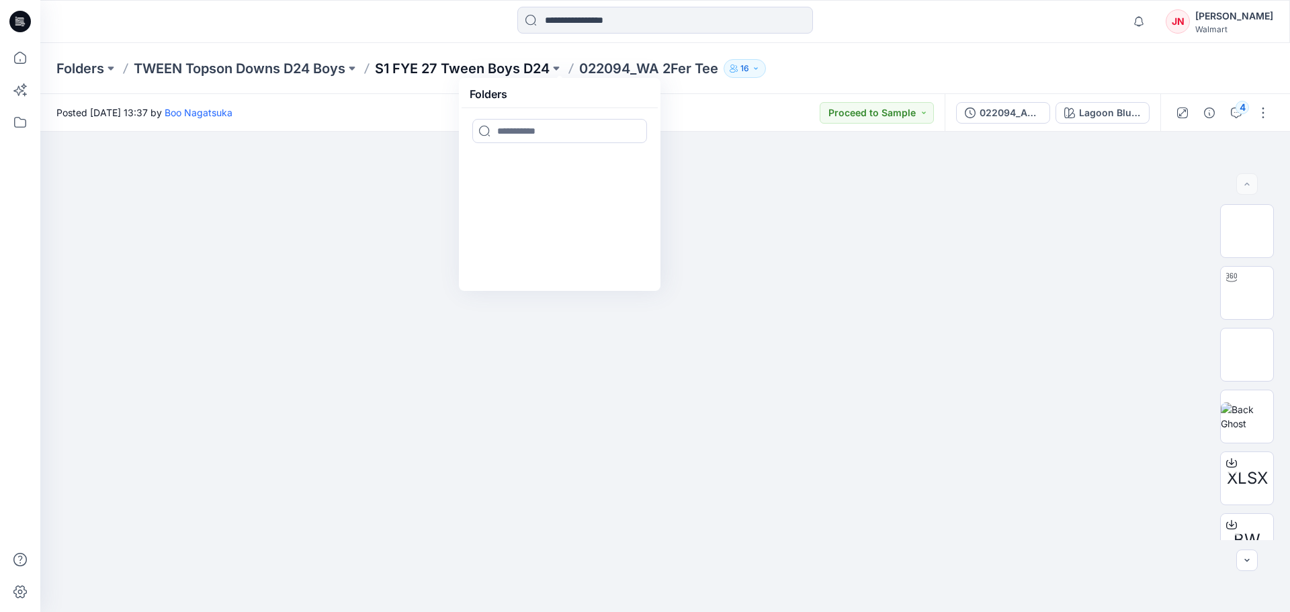
click at [534, 65] on p "S1 FYE 27 Tween Boys D24" at bounding box center [462, 68] width 175 height 19
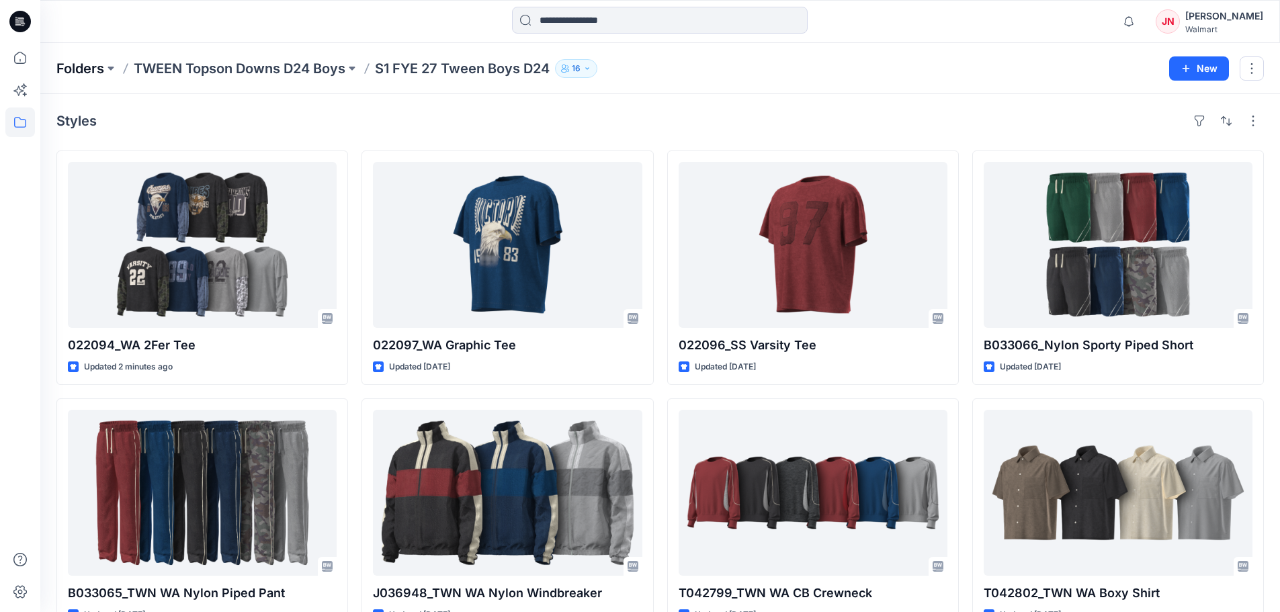
click at [92, 69] on p "Folders" at bounding box center [80, 68] width 48 height 19
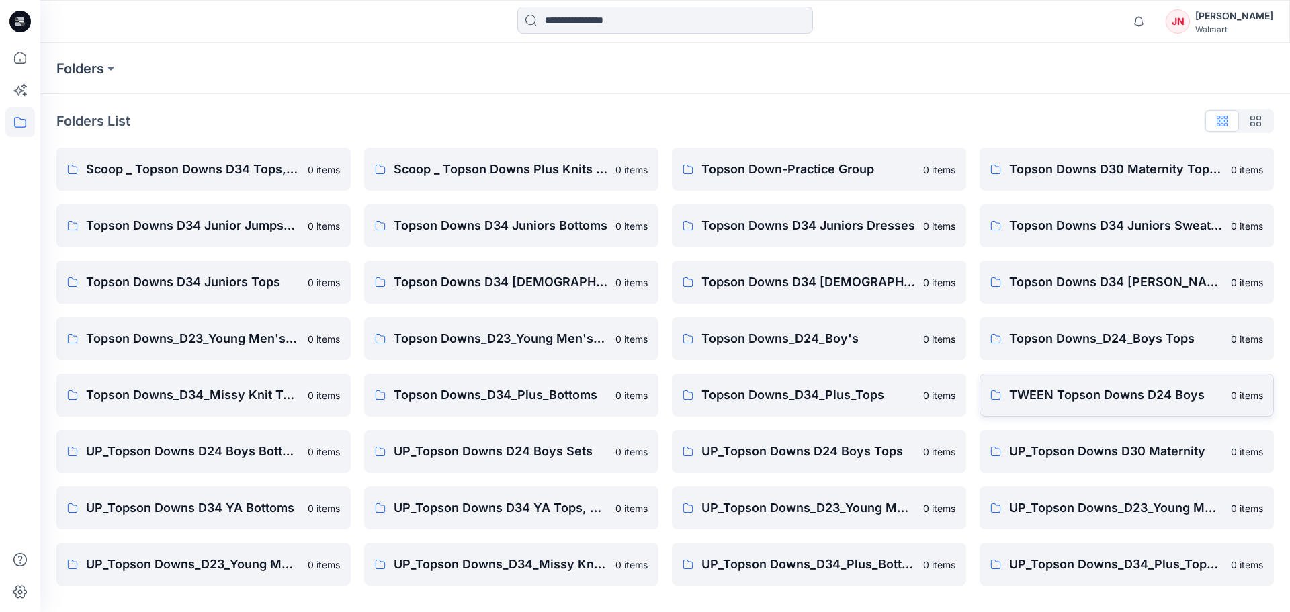
click at [1030, 402] on p "TWEEN Topson Downs D24 Boys" at bounding box center [1116, 395] width 214 height 19
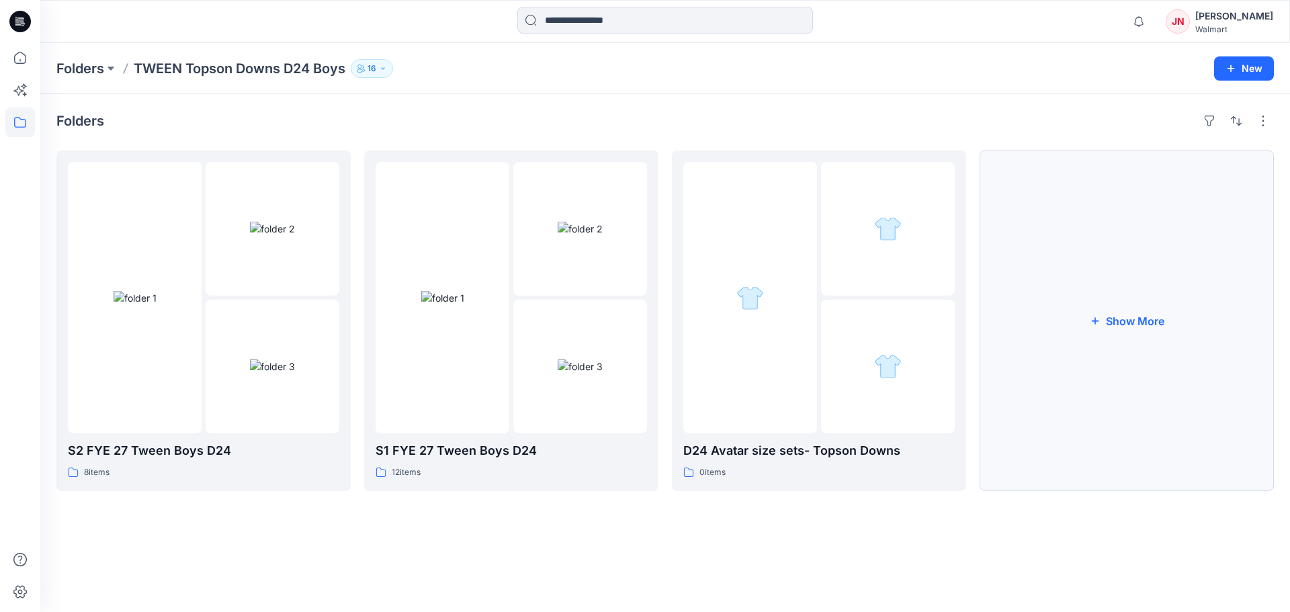
click at [1091, 460] on button "Show More" at bounding box center [1127, 320] width 294 height 341
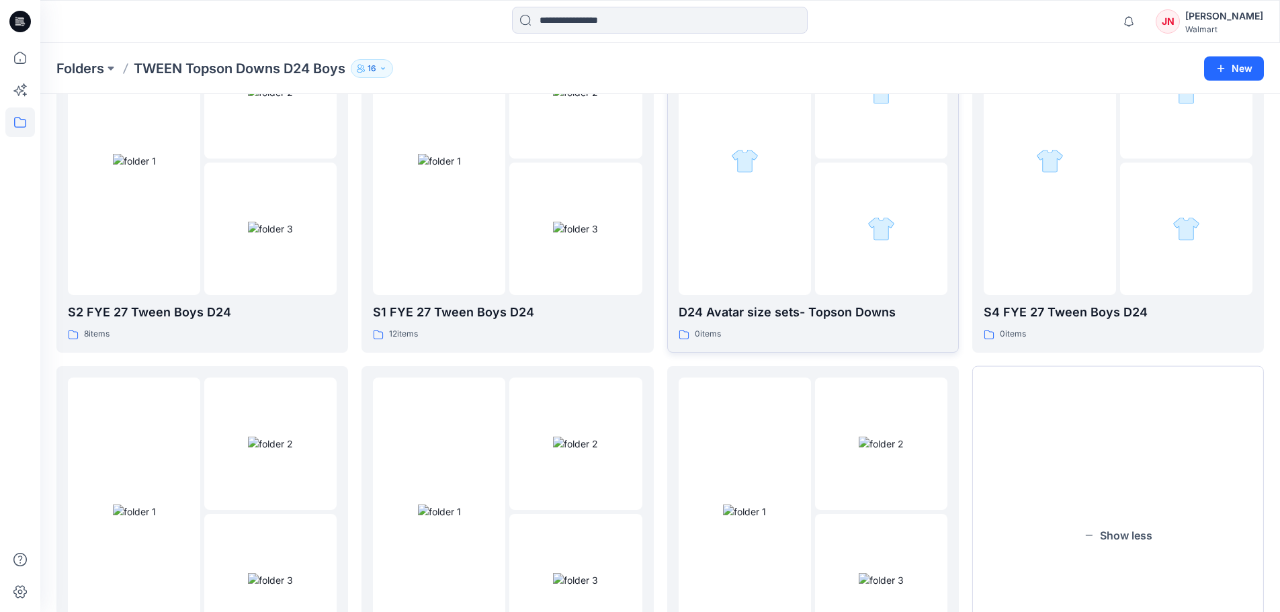
scroll to position [131, 0]
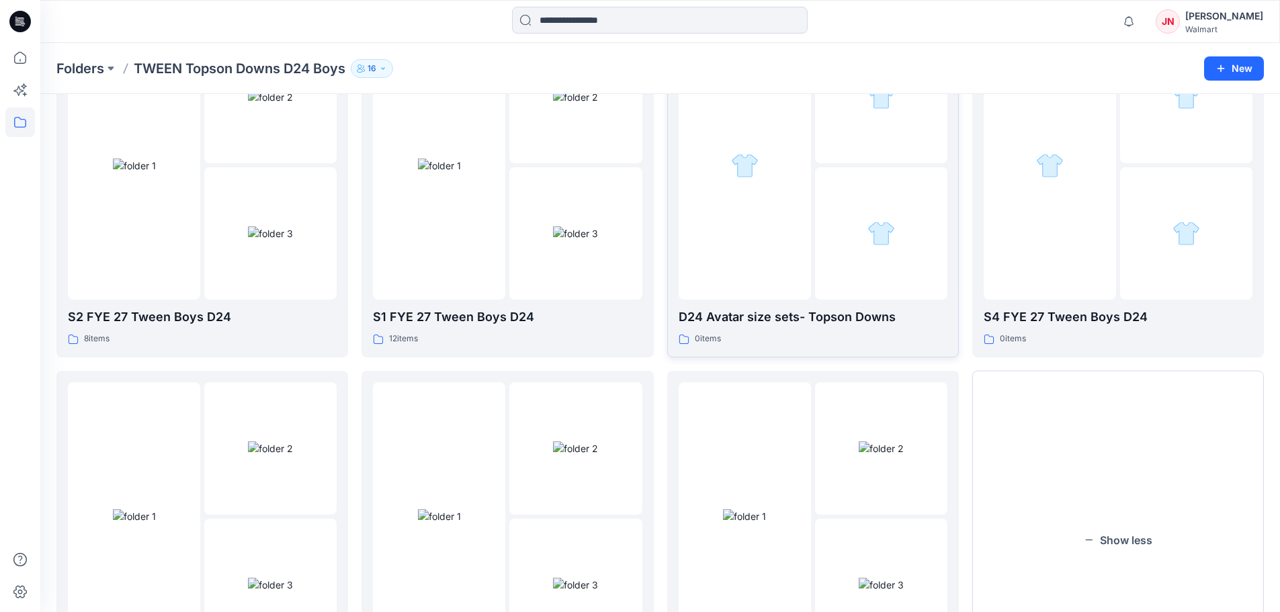
click at [879, 327] on p "D24 Avatar size sets- Topson Downs" at bounding box center [813, 317] width 269 height 19
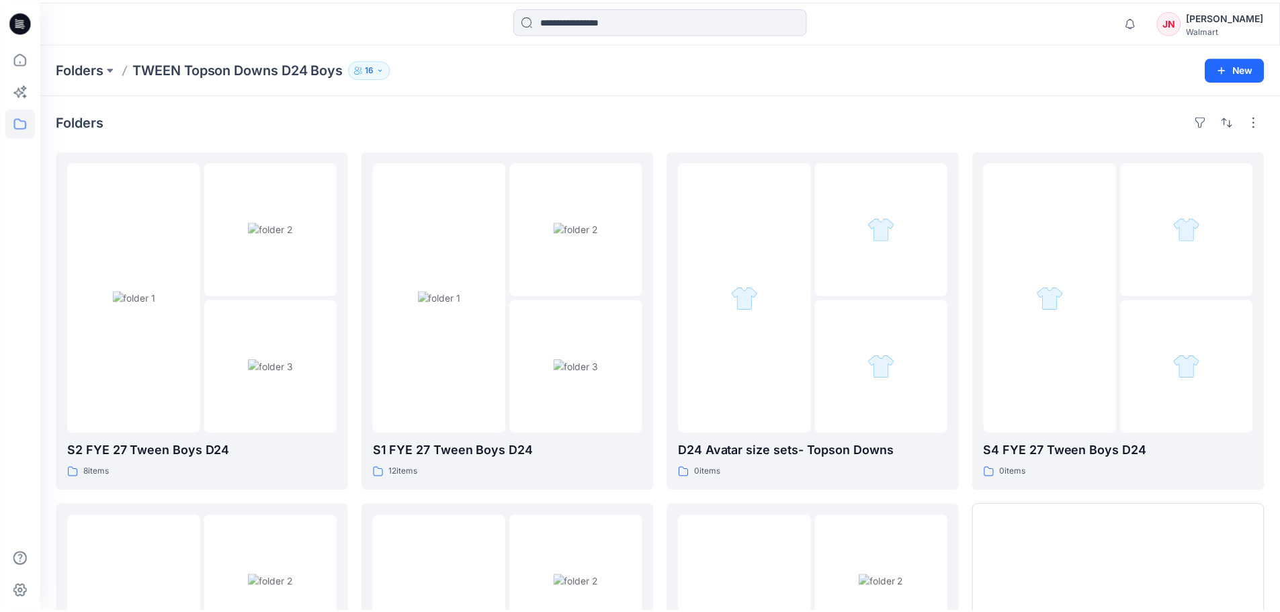
scroll to position [131, 0]
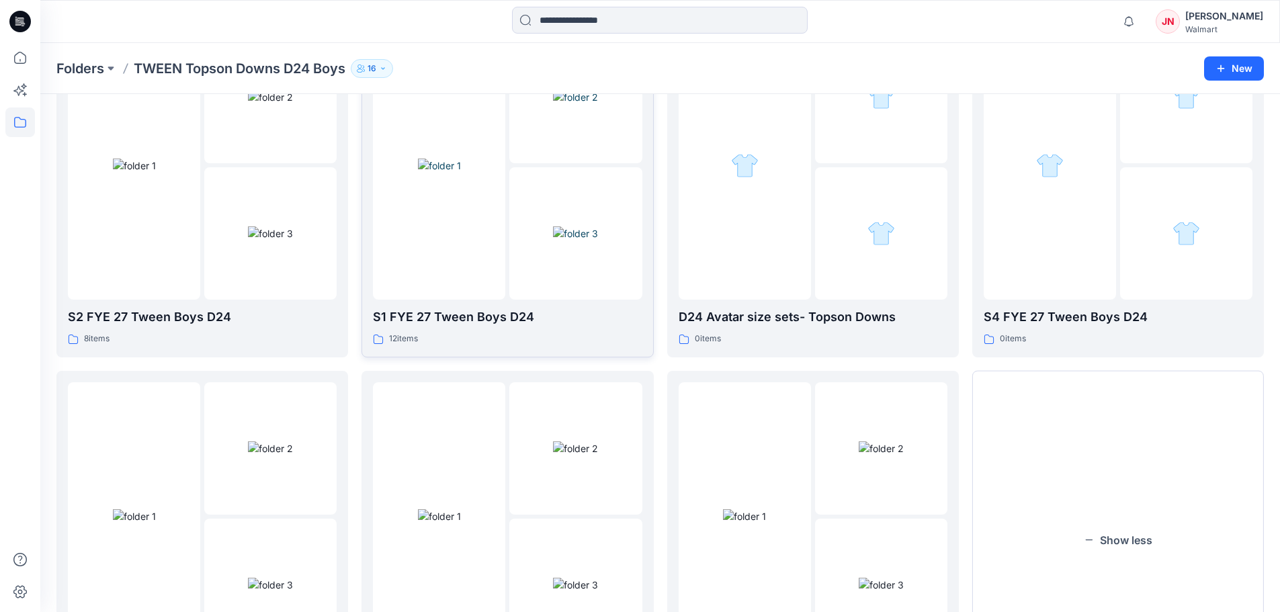
click at [482, 275] on div at bounding box center [439, 165] width 132 height 269
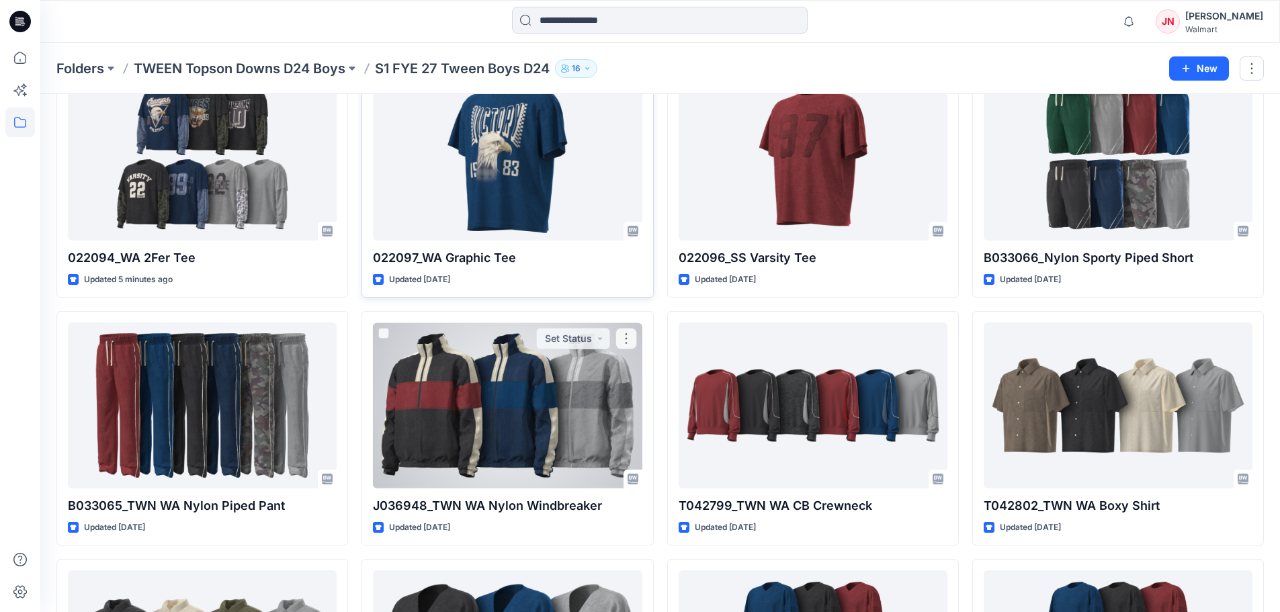
scroll to position [64, 0]
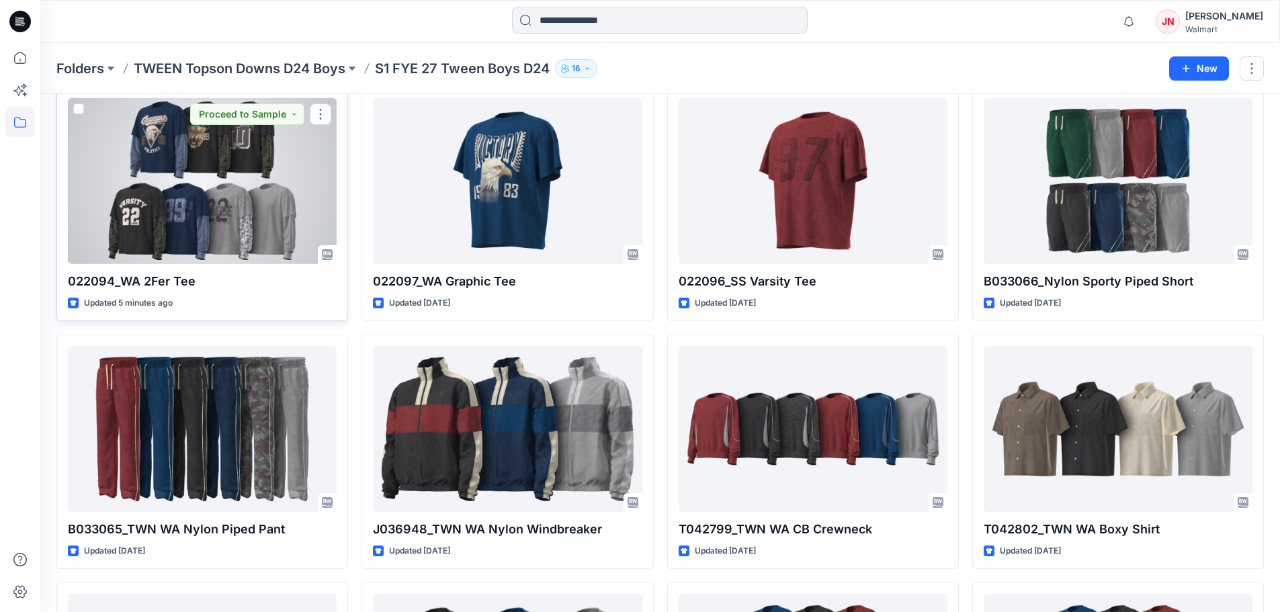
click at [274, 220] on div at bounding box center [202, 181] width 269 height 166
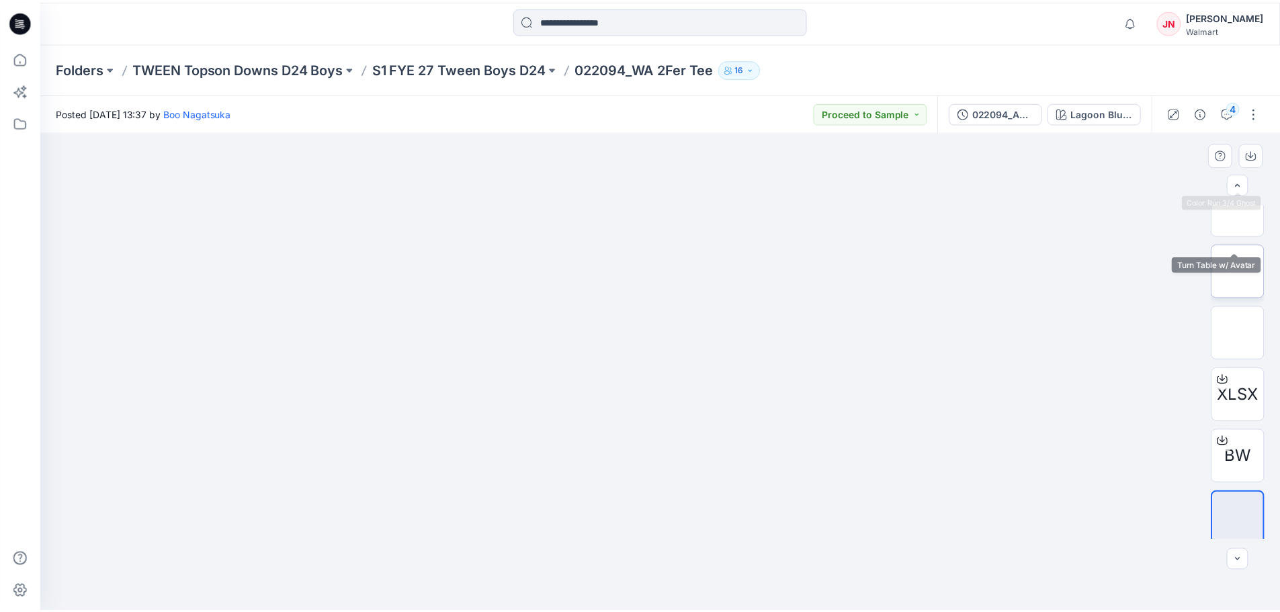
scroll to position [89, 0]
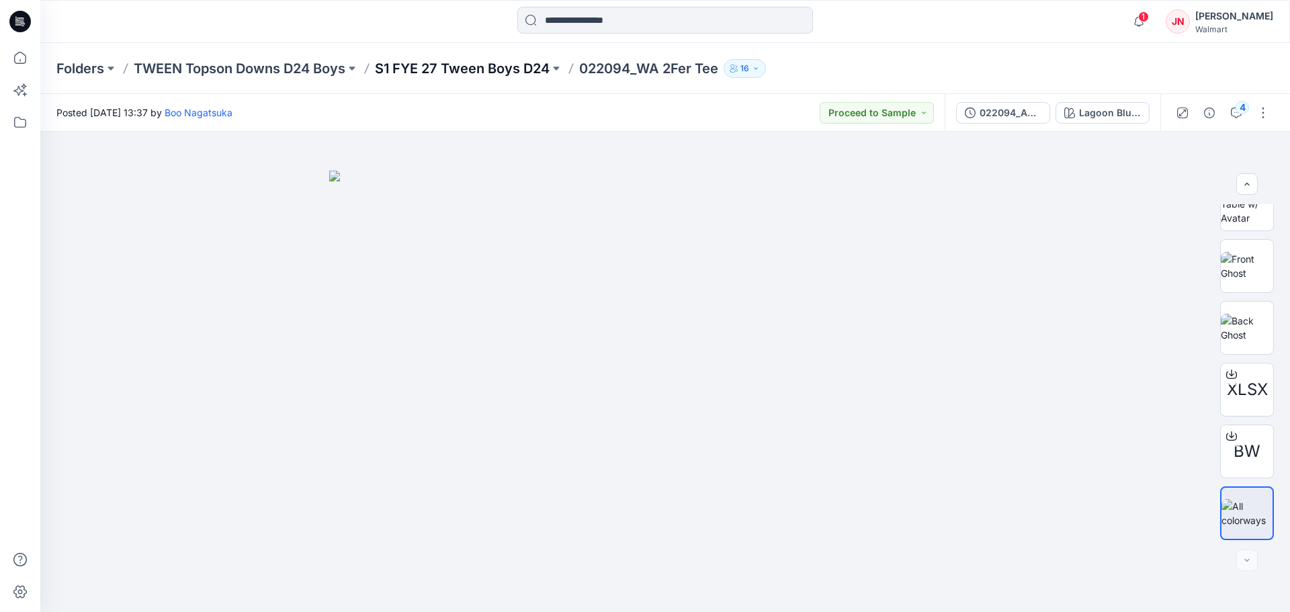
click at [450, 74] on p "S1 FYE 27 Tween Boys D24" at bounding box center [462, 68] width 175 height 19
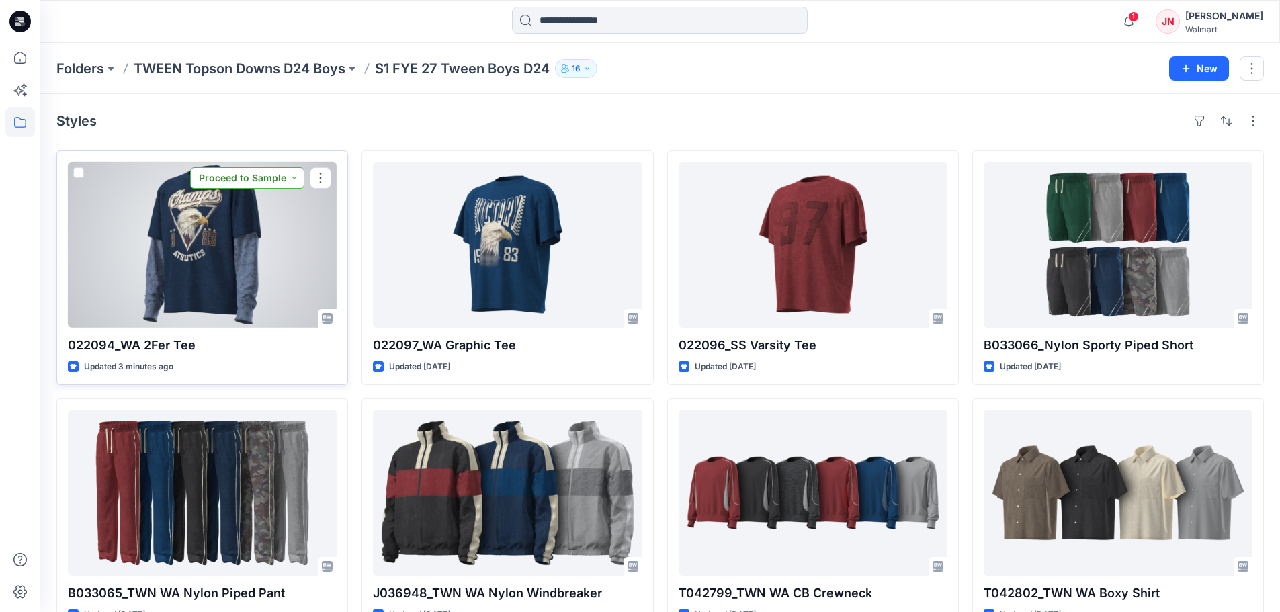
click at [273, 178] on button "Proceed to Sample" at bounding box center [247, 177] width 114 height 21
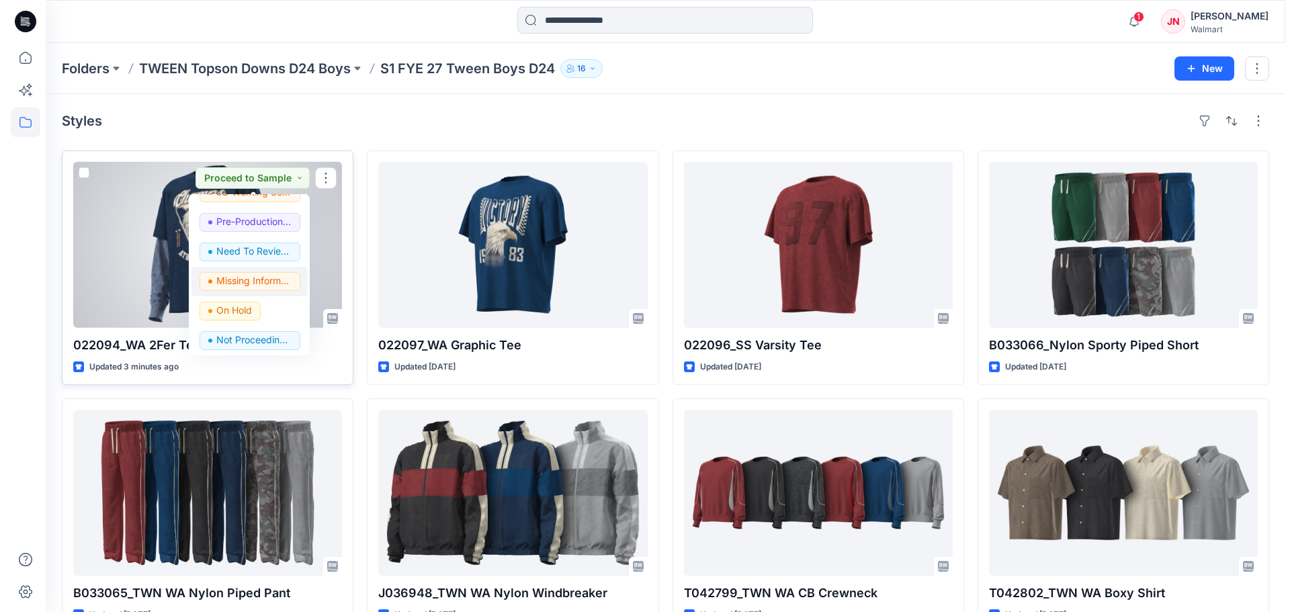
scroll to position [169, 0]
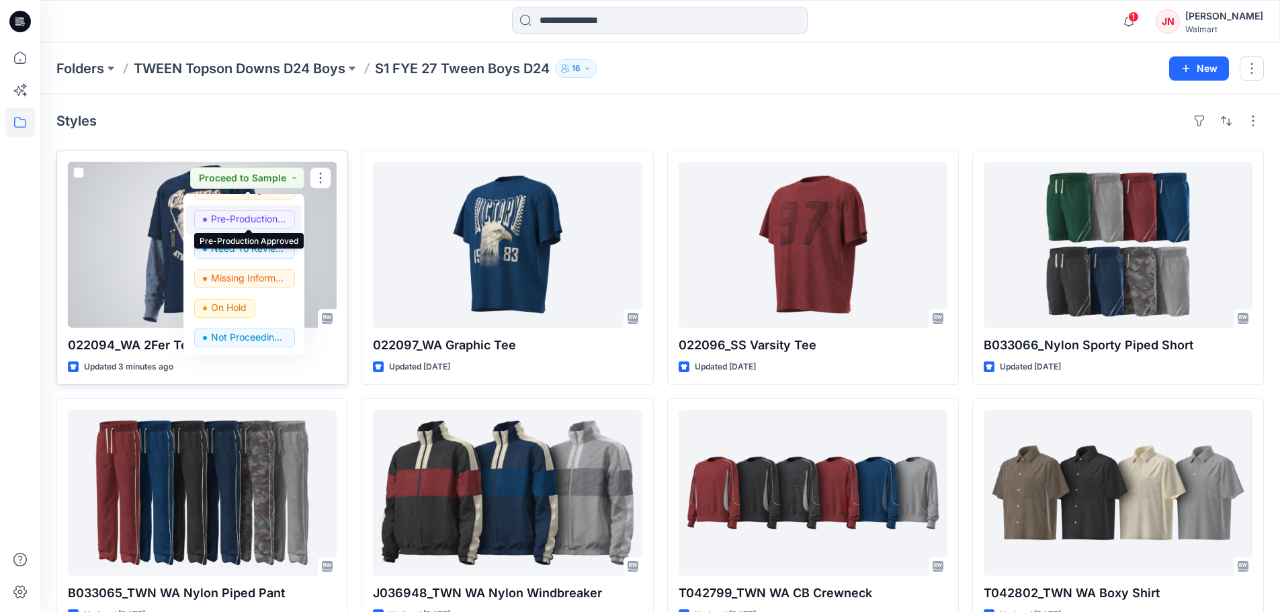
click at [218, 213] on p "Pre-Production Approved" at bounding box center [248, 218] width 75 height 17
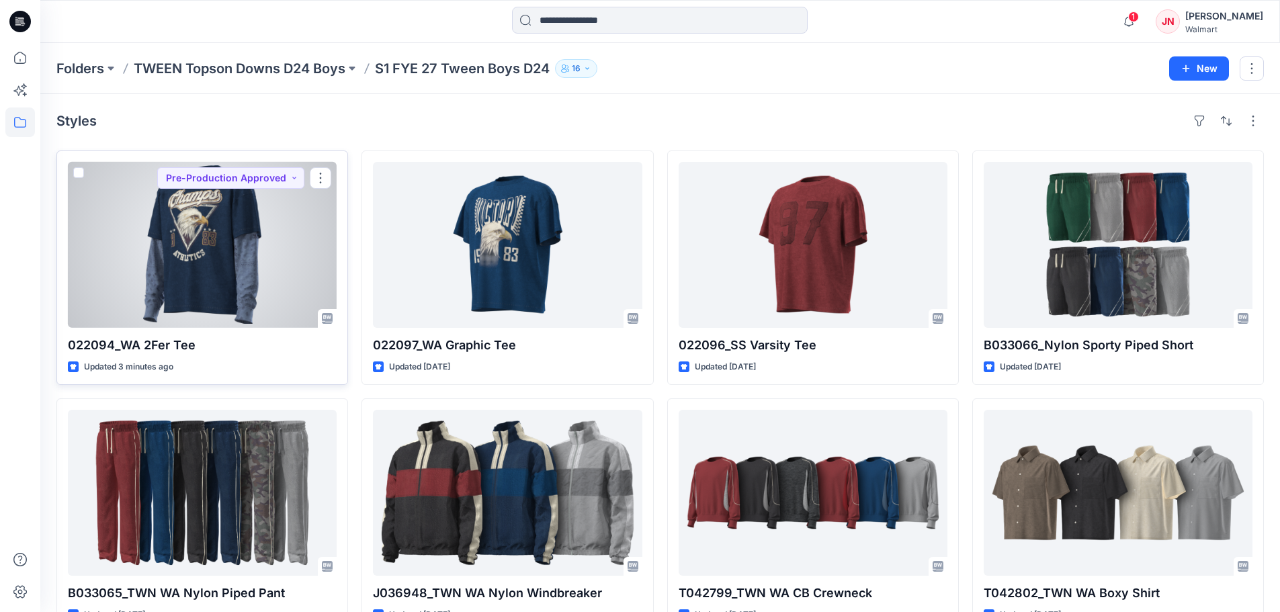
click at [257, 248] on div at bounding box center [202, 245] width 269 height 166
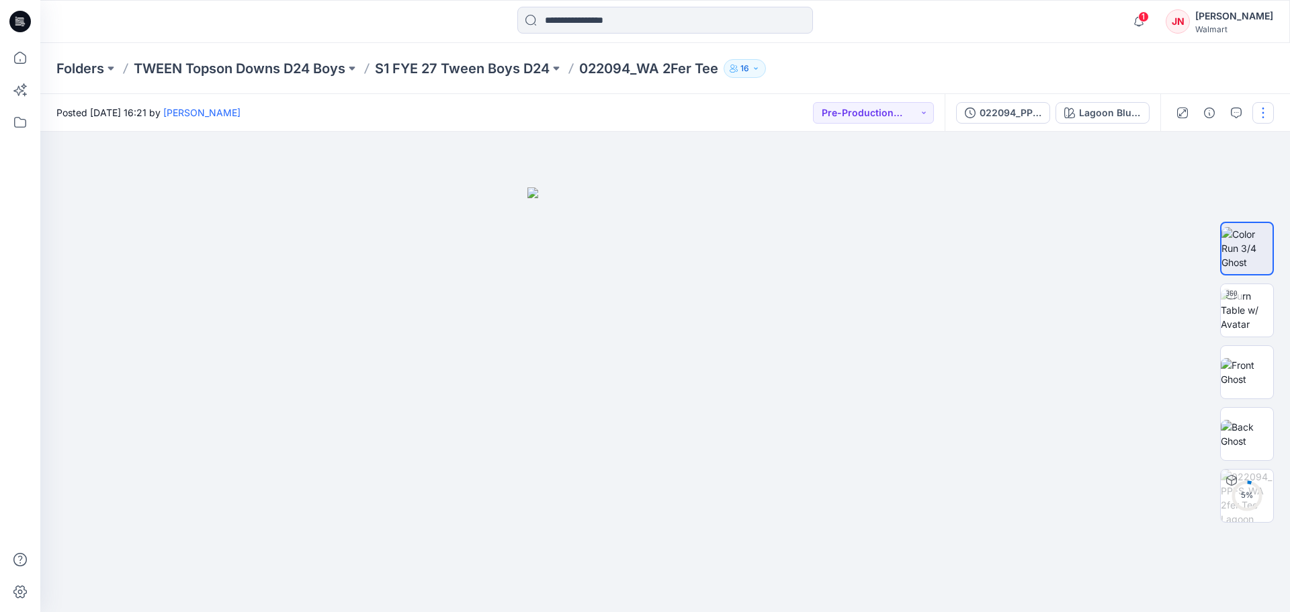
click at [1265, 115] on button "button" at bounding box center [1262, 112] width 21 height 21
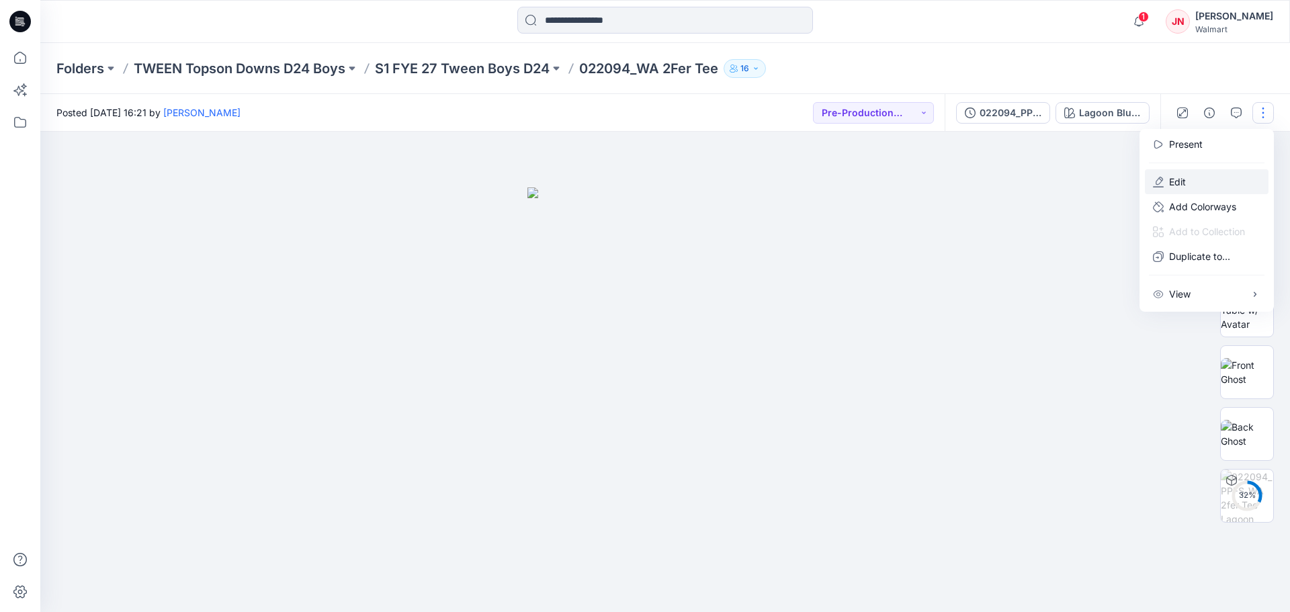
click at [1178, 181] on p "Edit" at bounding box center [1177, 182] width 17 height 14
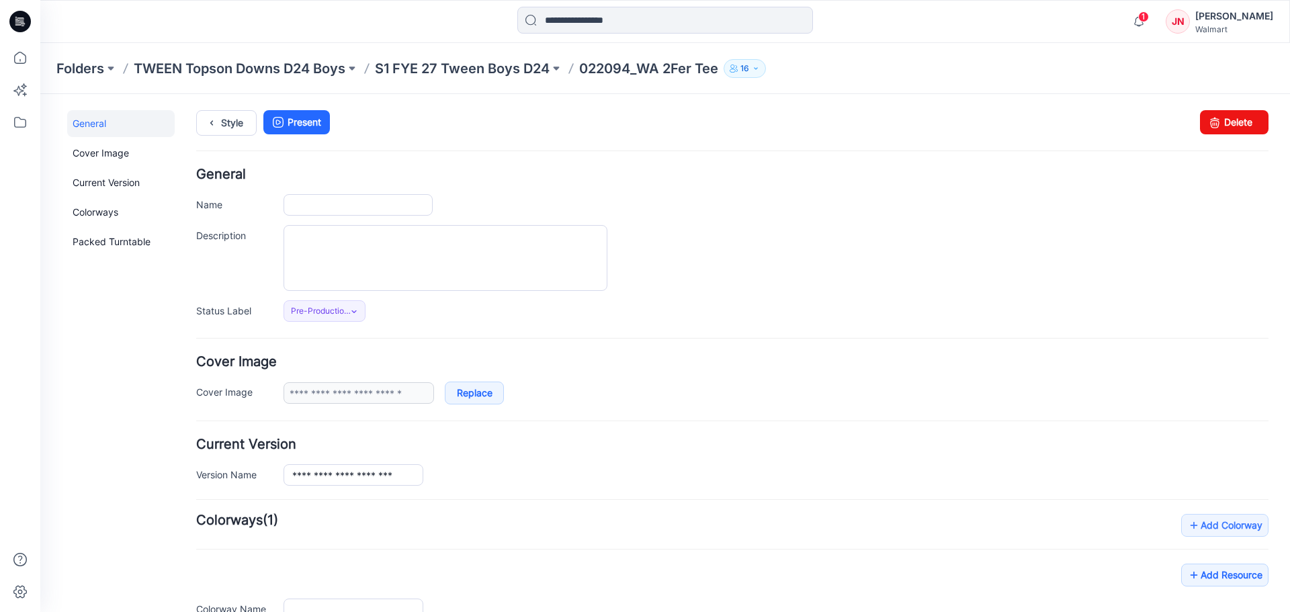
type input "**********"
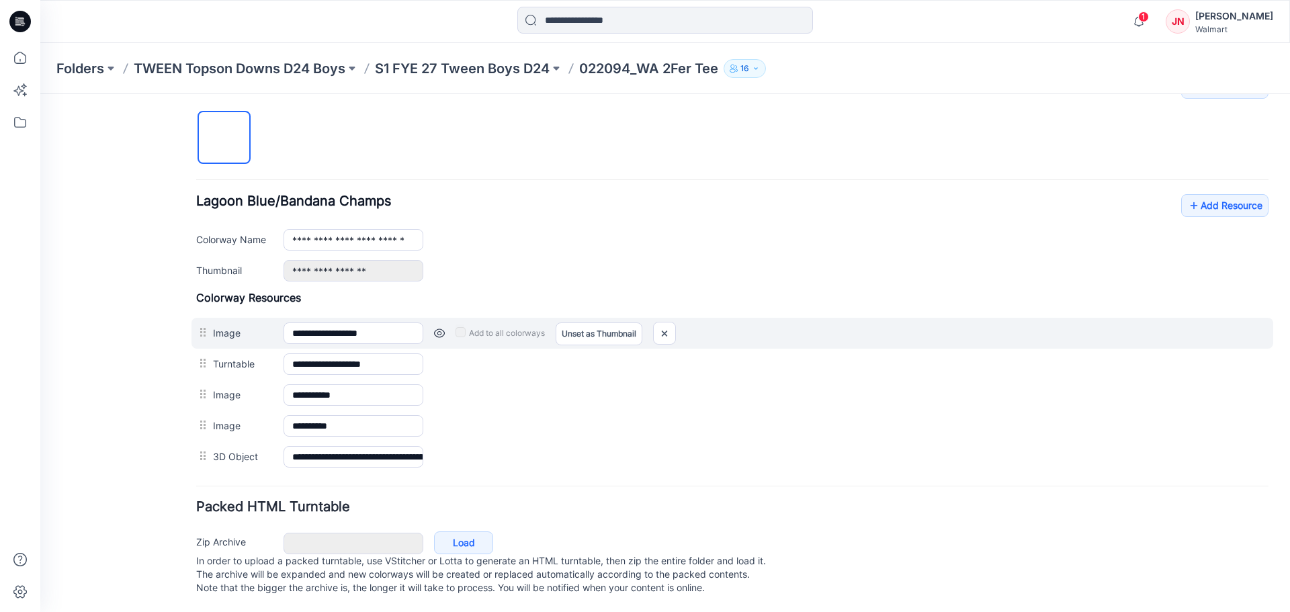
scroll to position [452, 0]
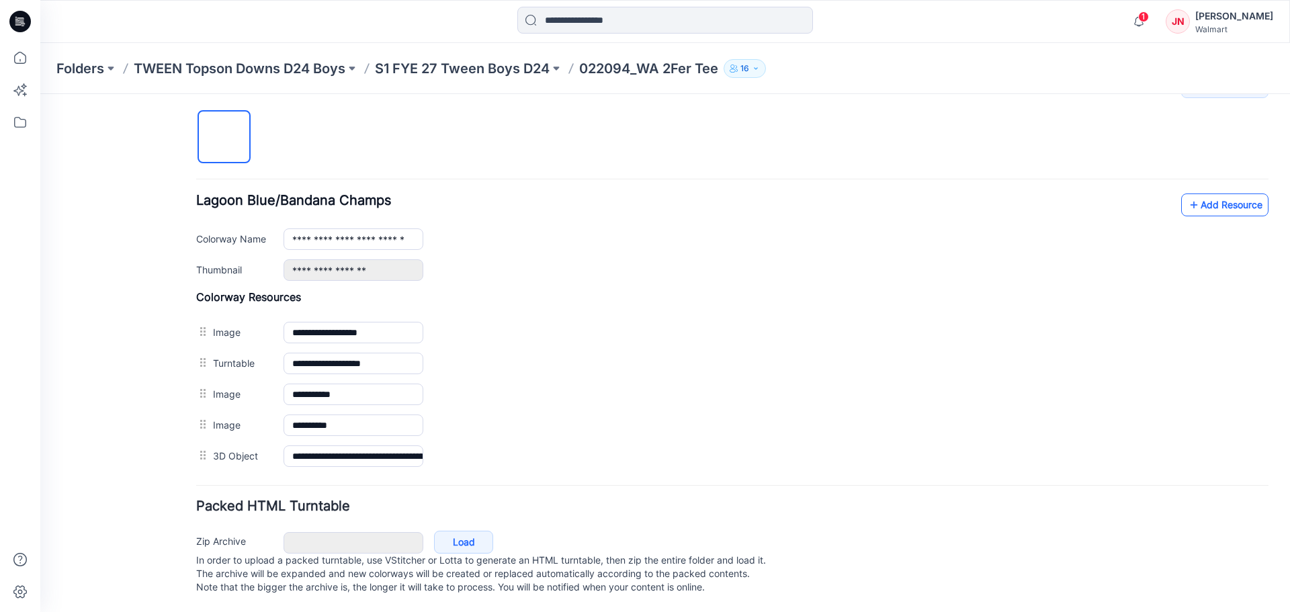
click at [1187, 200] on icon at bounding box center [1193, 204] width 13 height 21
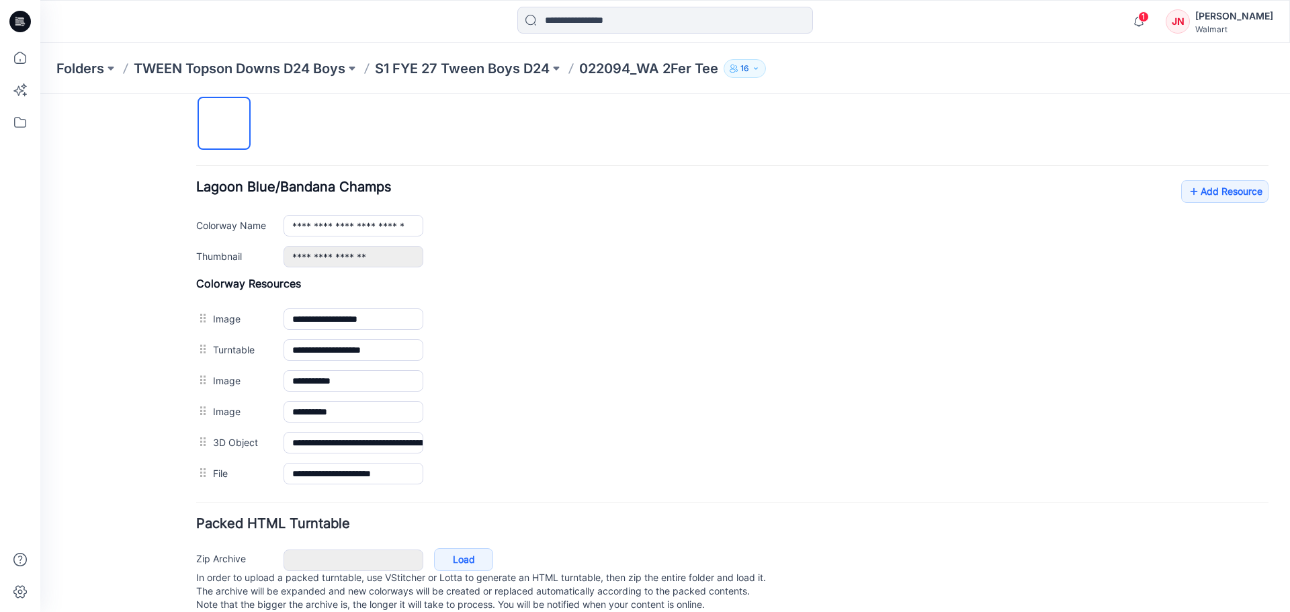
click at [619, 70] on p "022094_WA 2Fer Tee" at bounding box center [648, 68] width 139 height 19
click at [492, 65] on p "S1 FYE 27 Tween Boys D24" at bounding box center [462, 68] width 175 height 19
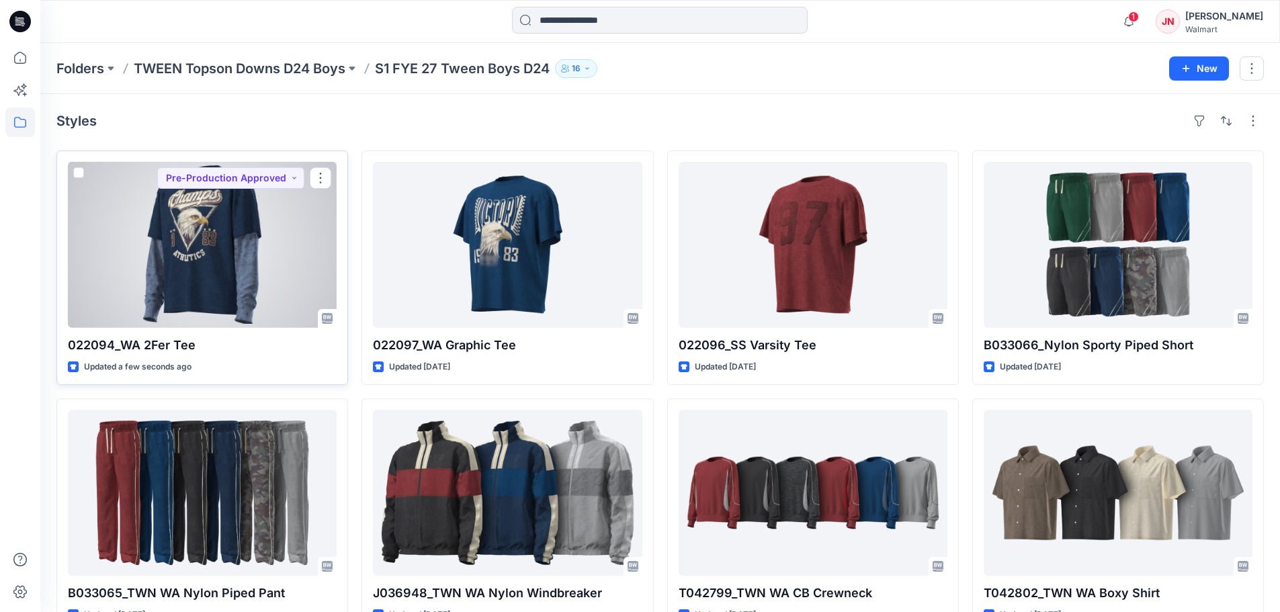
click at [226, 302] on div at bounding box center [202, 245] width 269 height 166
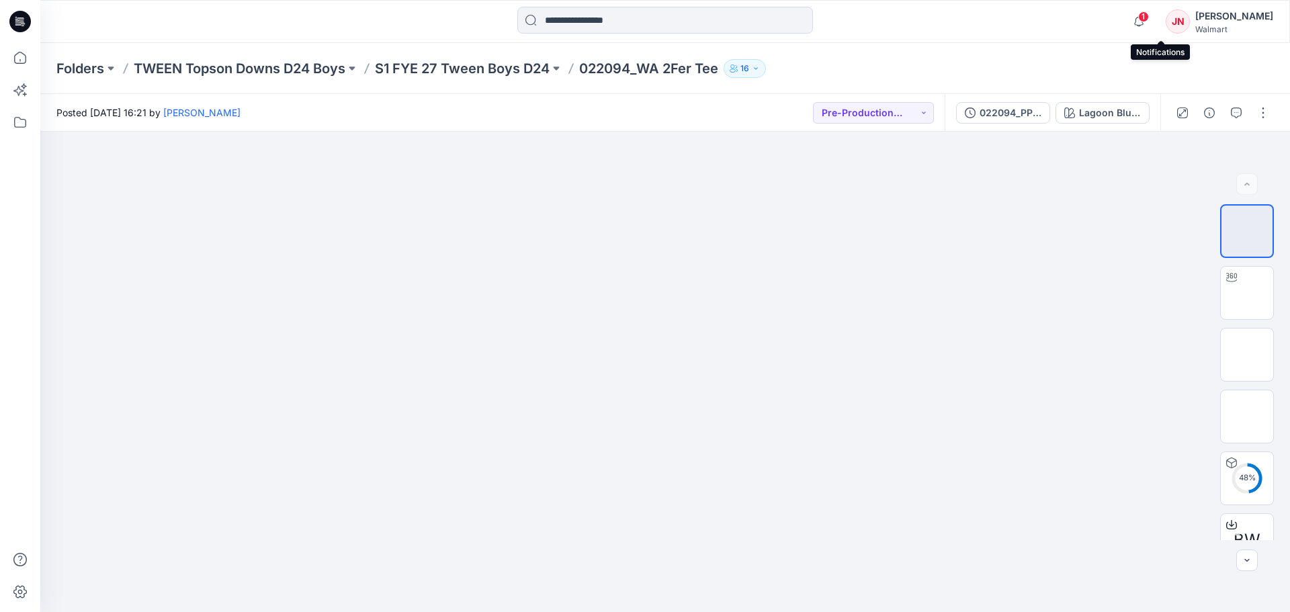
click at [1149, 19] on span "1" at bounding box center [1143, 16] width 11 height 11
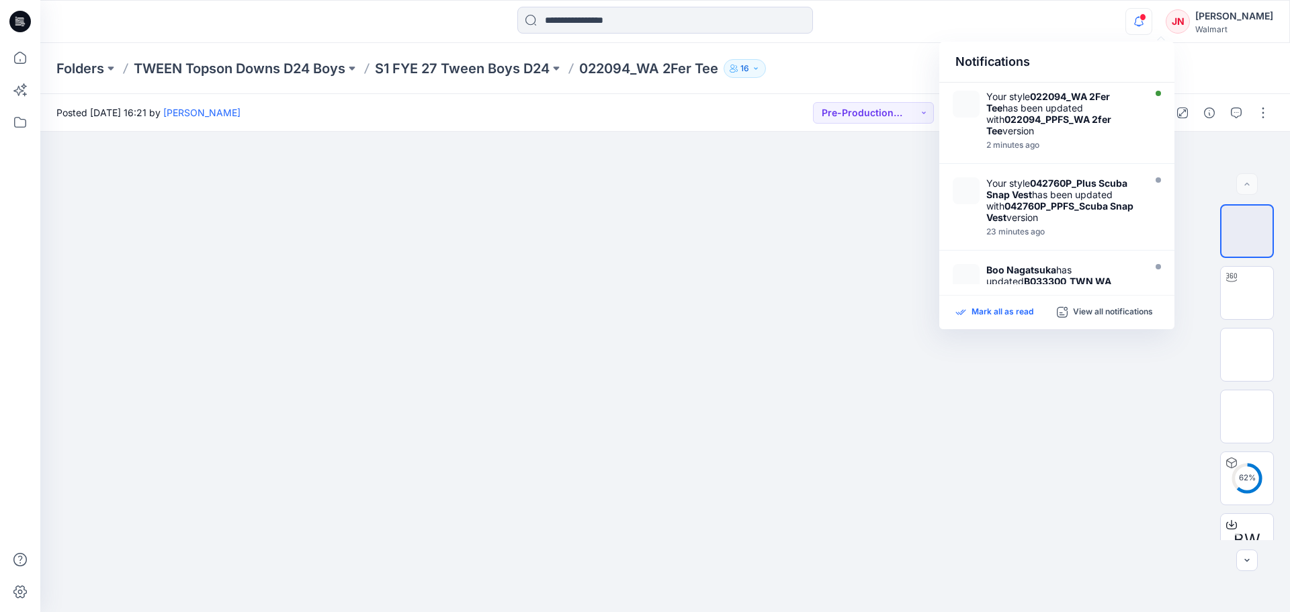
click at [1012, 314] on p "Mark all as read" at bounding box center [1002, 312] width 62 height 12
